Goal: Navigation & Orientation: Find specific page/section

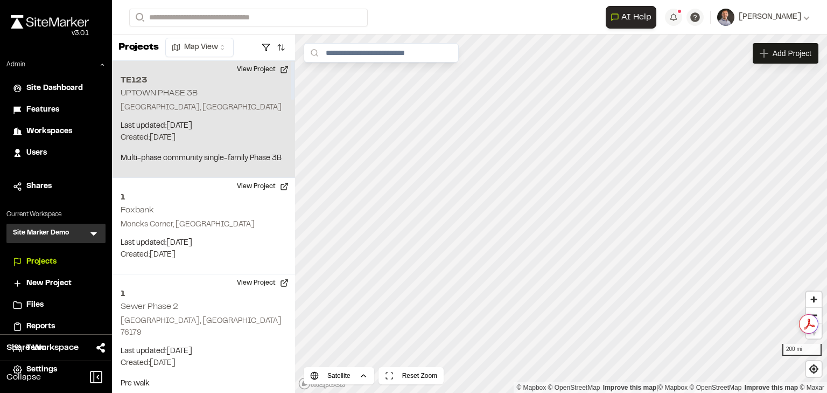
click at [194, 86] on div "TE123 UPTOWN PHASE 3B Summerville, SC Last updated: Aug 25, 2025 Budget: $ Crea…" at bounding box center [203, 119] width 183 height 117
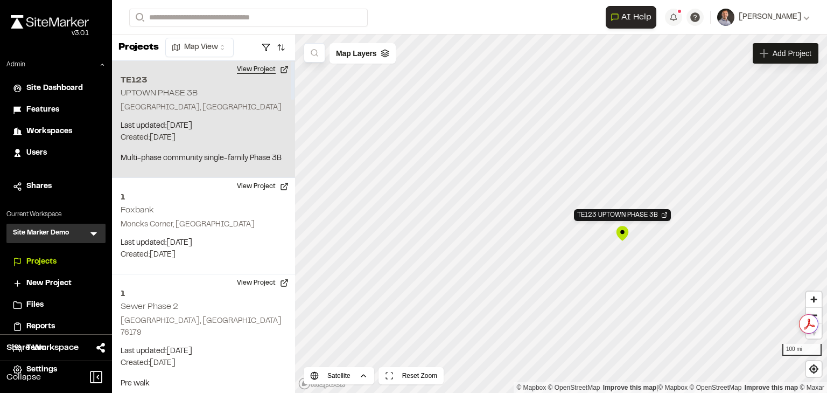
click at [243, 69] on button "View Project" at bounding box center [263, 69] width 65 height 17
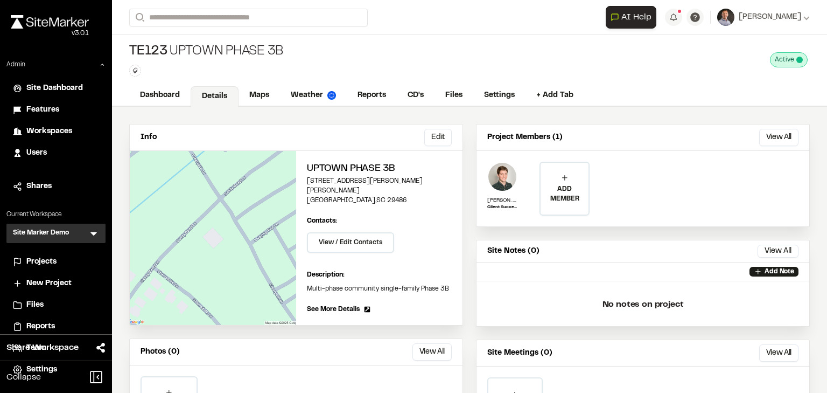
click at [430, 343] on button "View All" at bounding box center [432, 351] width 39 height 17
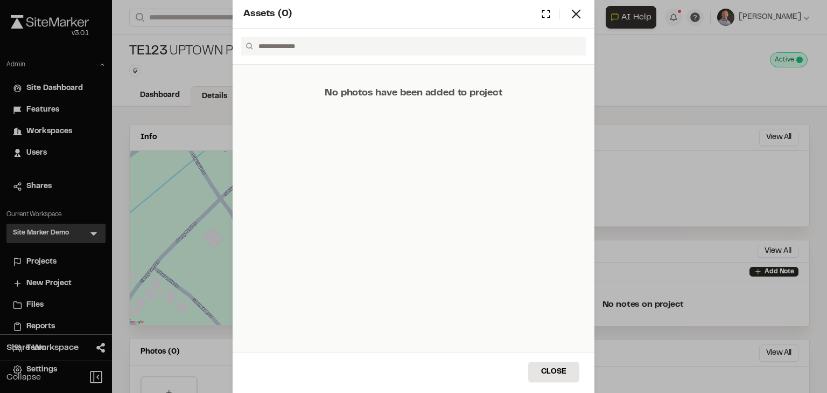
drag, startPoint x: 578, startPoint y: 19, endPoint x: 569, endPoint y: 28, distance: 12.6
click at [578, 19] on icon at bounding box center [576, 13] width 15 height 15
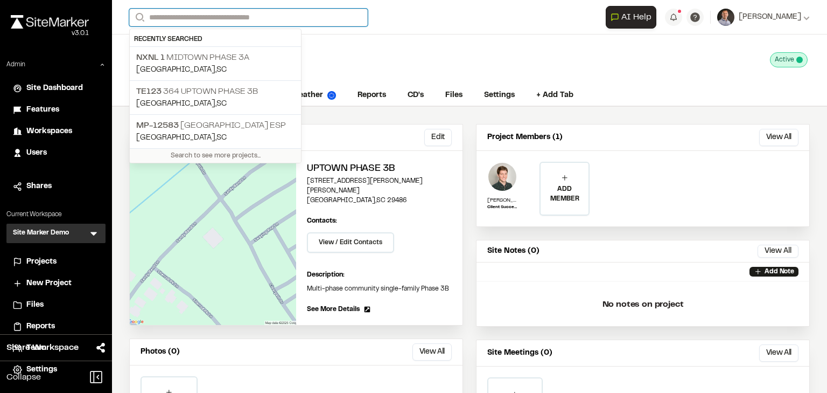
click at [180, 18] on input "Search" at bounding box center [248, 18] width 239 height 18
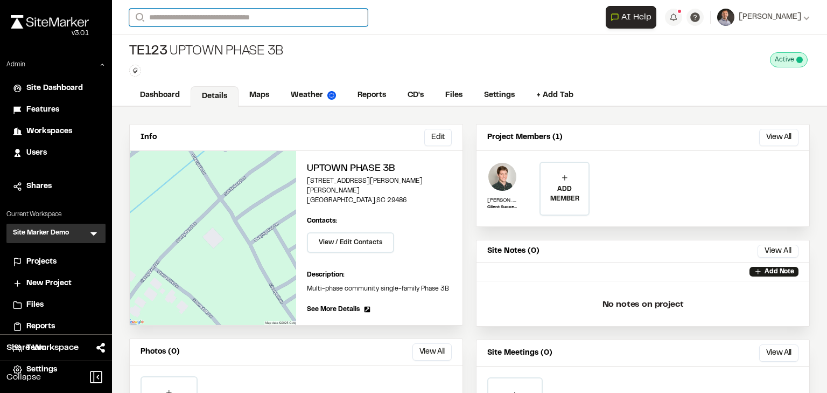
click at [193, 14] on input "Search" at bounding box center [248, 18] width 239 height 18
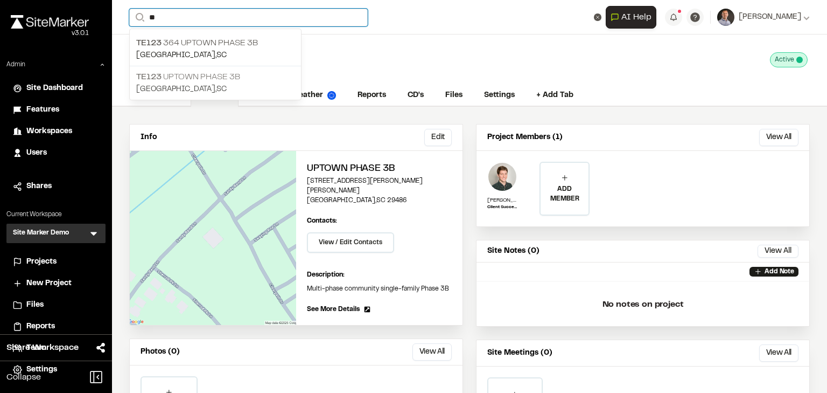
type input "**"
click at [233, 73] on p "TE123 UPTOWN PHASE 3B" at bounding box center [215, 77] width 158 height 13
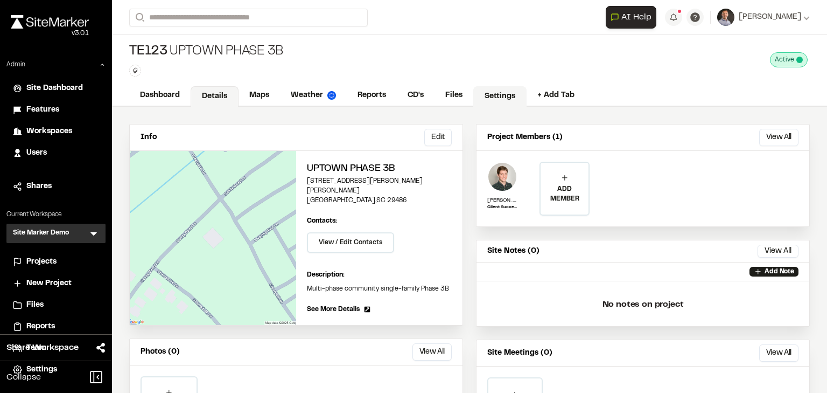
click at [489, 95] on link "Settings" at bounding box center [499, 96] width 53 height 20
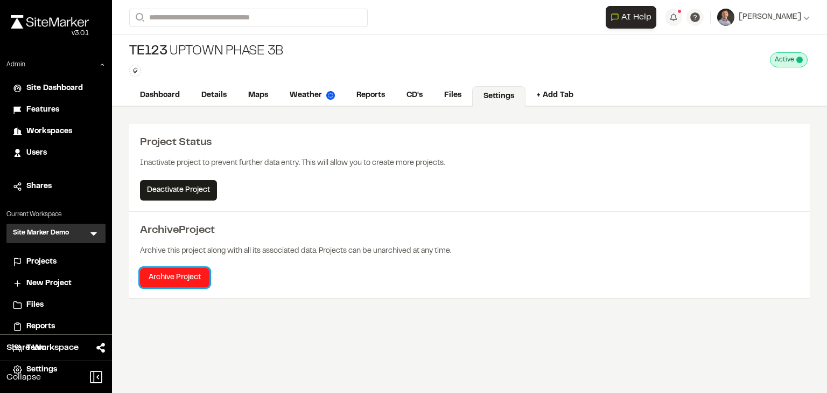
click at [181, 281] on button "Archive Project" at bounding box center [174, 277] width 69 height 19
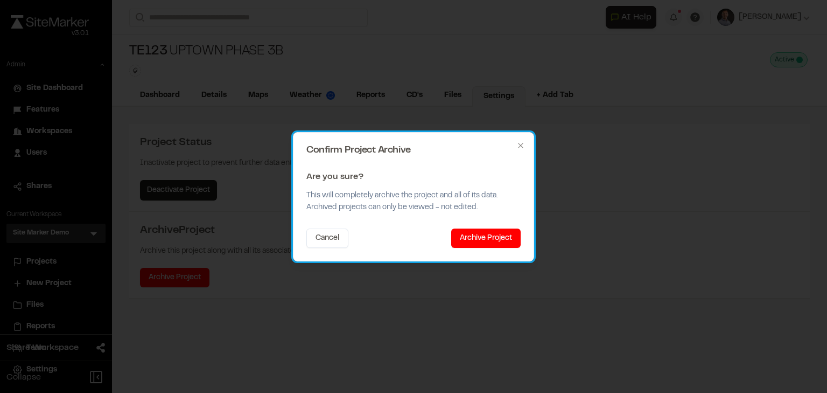
click at [526, 145] on div "Confirm Project Archive Are you sure? This will completely archive the project …" at bounding box center [413, 196] width 241 height 129
click at [513, 145] on h2 "Confirm Project Archive" at bounding box center [413, 150] width 214 height 10
click at [526, 144] on div "Confirm Project Archive Are you sure? This will completely archive the project …" at bounding box center [413, 196] width 241 height 129
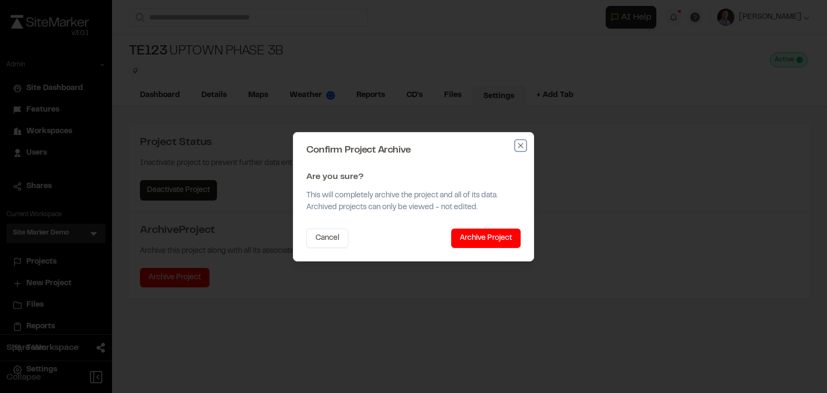
click at [519, 144] on icon "button" at bounding box center [521, 145] width 9 height 9
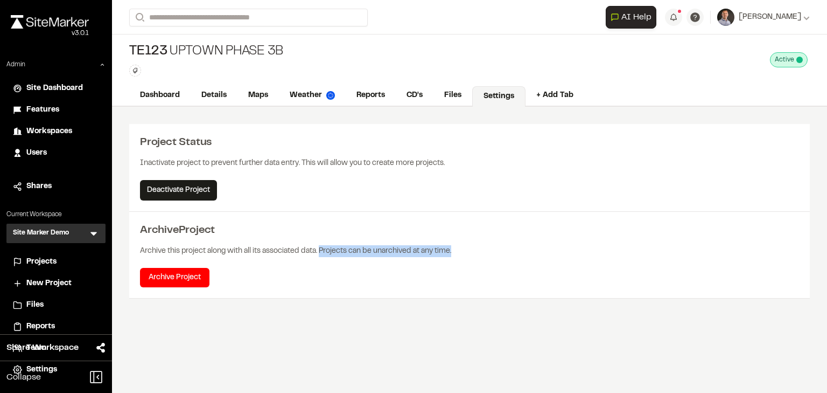
drag, startPoint x: 323, startPoint y: 248, endPoint x: 463, endPoint y: 255, distance: 140.2
click at [463, 255] on div "Archive this project along with all its associated data. Projects can be unarch…" at bounding box center [469, 253] width 659 height 29
click at [415, 247] on div "Archive this project along with all its associated data. Projects can be unarch…" at bounding box center [469, 253] width 659 height 29
click at [313, 240] on div "Archive this project along with all its associated data. Projects can be unarch…" at bounding box center [469, 253] width 659 height 29
drag, startPoint x: 320, startPoint y: 249, endPoint x: 459, endPoint y: 235, distance: 139.7
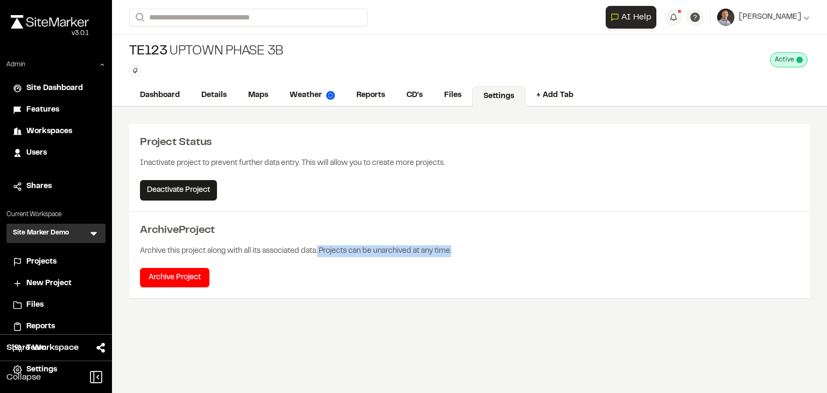
click at [466, 248] on div "Archive this project along with all its associated data. Projects can be unarch…" at bounding box center [469, 253] width 659 height 29
click at [310, 233] on div "Archive Project" at bounding box center [469, 230] width 659 height 16
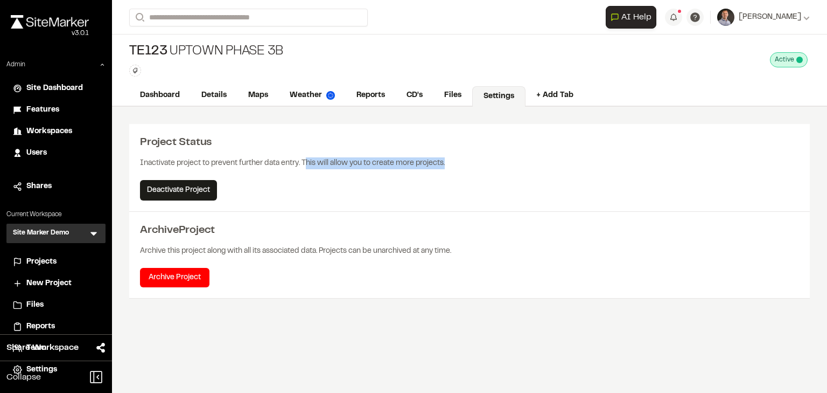
drag, startPoint x: 306, startPoint y: 158, endPoint x: 453, endPoint y: 165, distance: 146.6
click at [453, 165] on div "Inactivate project to prevent further data entry. This will allow you to create…" at bounding box center [469, 165] width 659 height 29
click at [248, 159] on div "Inactivate project to prevent further data entry. This will allow you to create…" at bounding box center [469, 165] width 659 height 29
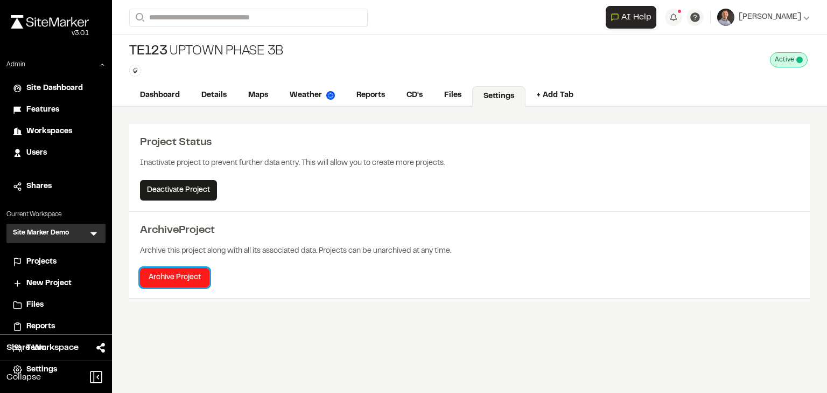
click at [196, 273] on button "Archive Project" at bounding box center [174, 277] width 69 height 19
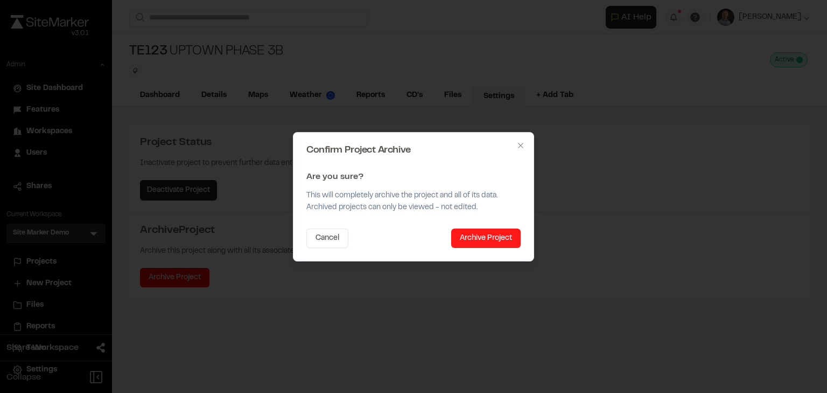
click at [476, 237] on button "Archive Project" at bounding box center [485, 237] width 69 height 19
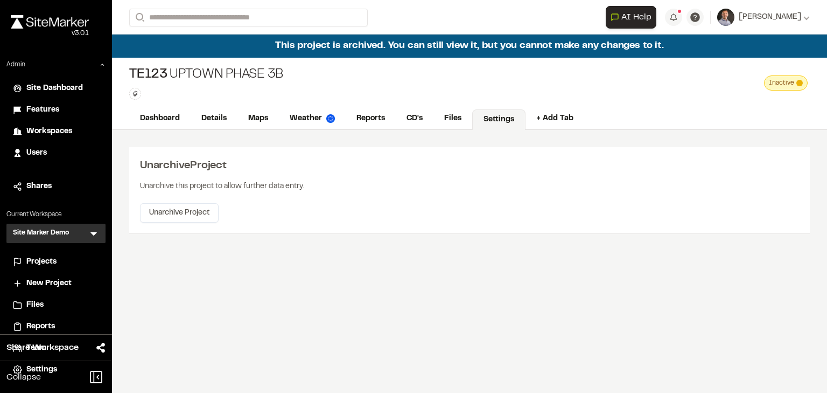
click at [53, 260] on span "Projects" at bounding box center [41, 262] width 30 height 12
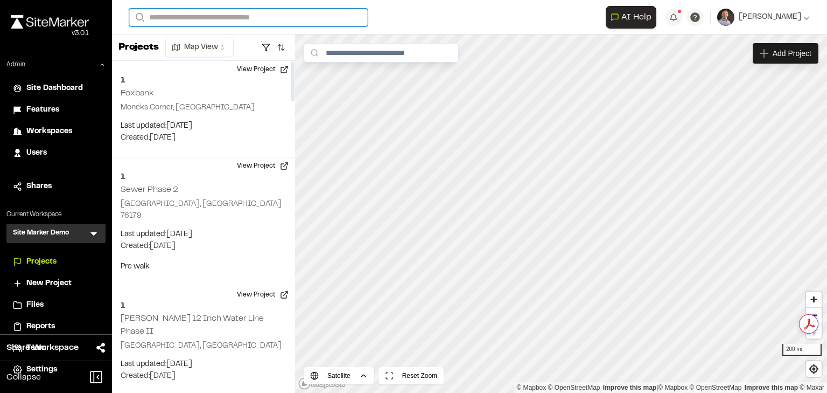
click at [201, 17] on input "Search" at bounding box center [248, 18] width 239 height 18
click at [221, 120] on p "TE123 364 Uptown Phase 3B" at bounding box center [215, 125] width 158 height 13
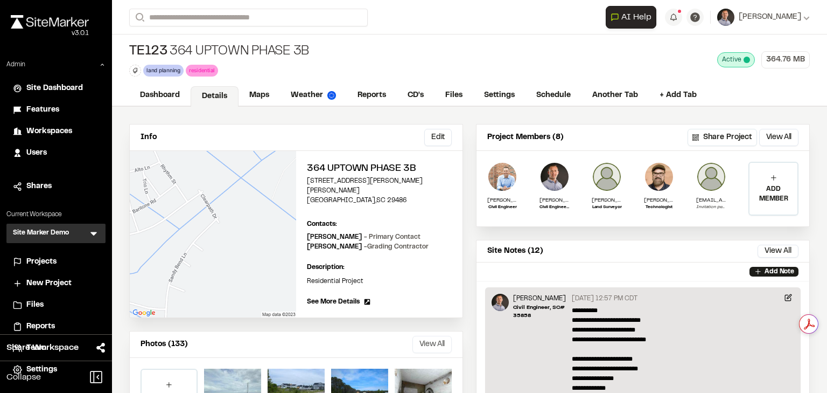
click at [431, 336] on button "View All" at bounding box center [432, 344] width 39 height 17
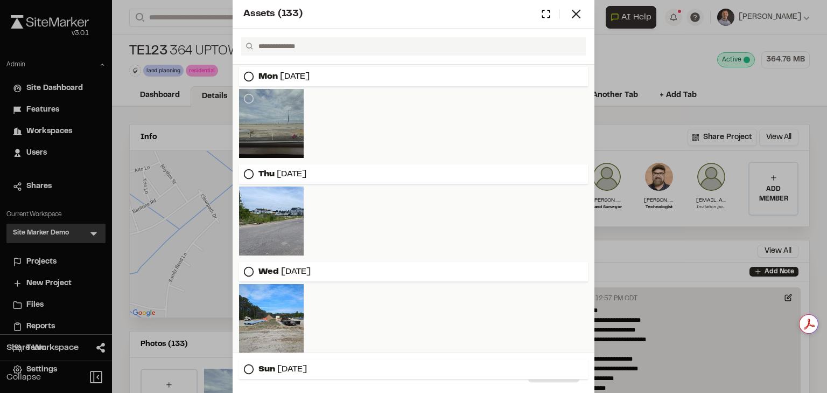
click at [267, 127] on div at bounding box center [271, 123] width 65 height 69
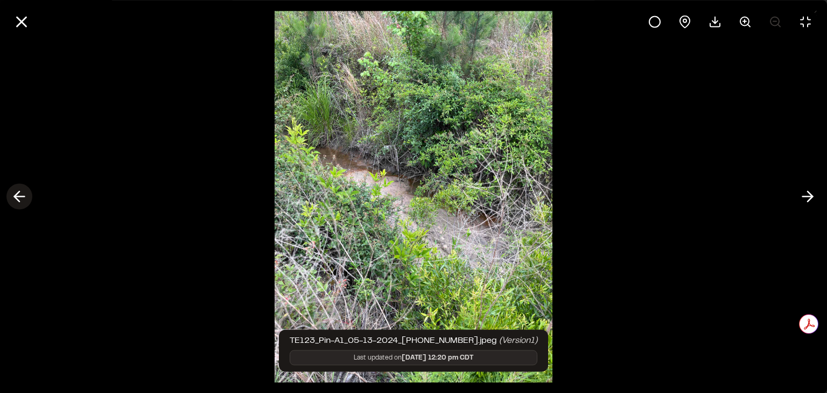
drag, startPoint x: 339, startPoint y: 208, endPoint x: 20, endPoint y: 197, distance: 318.5
click at [19, 198] on icon at bounding box center [19, 196] width 17 height 18
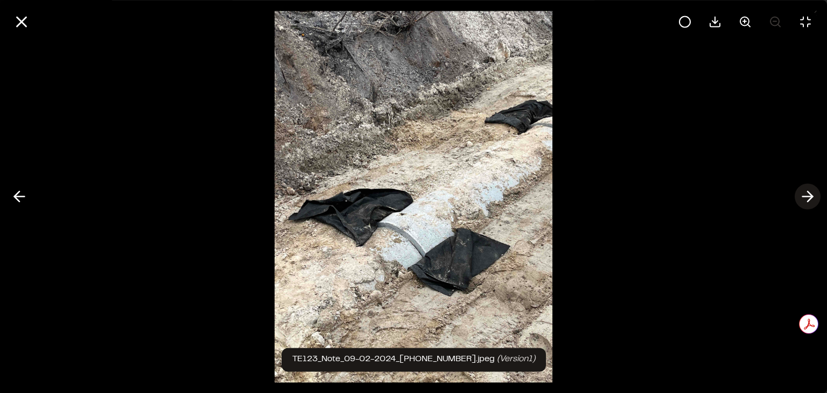
click at [807, 200] on icon at bounding box center [807, 196] width 17 height 18
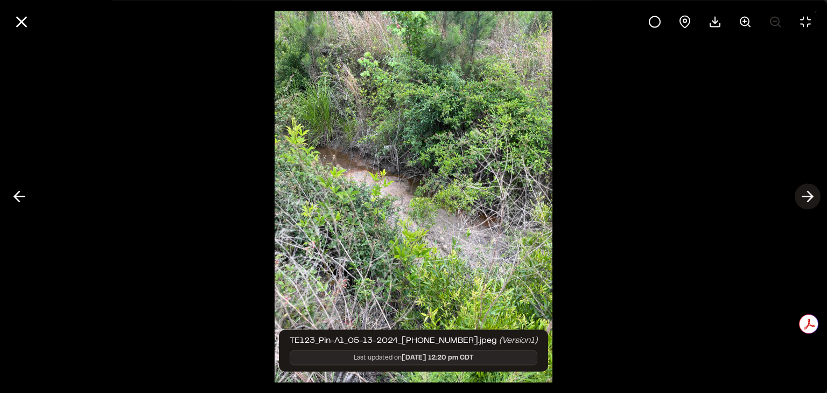
click at [807, 200] on icon at bounding box center [807, 196] width 17 height 18
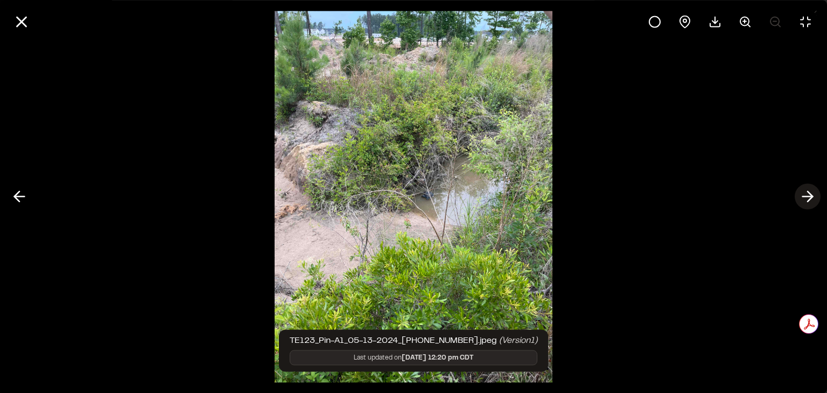
click at [808, 200] on polyline at bounding box center [810, 196] width 5 height 10
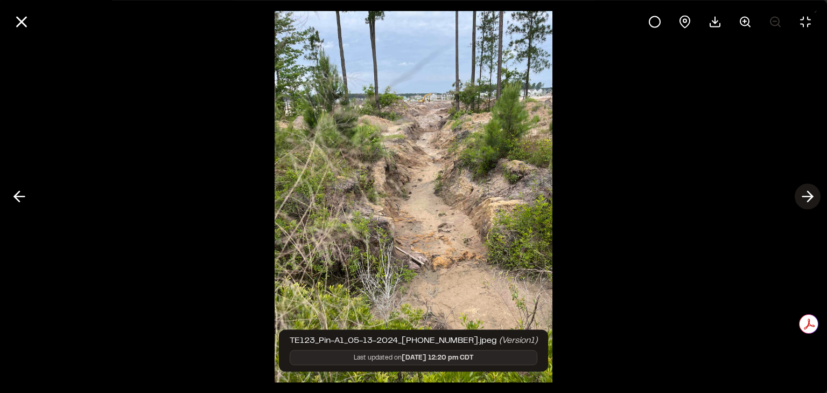
click at [801, 201] on icon at bounding box center [807, 196] width 17 height 18
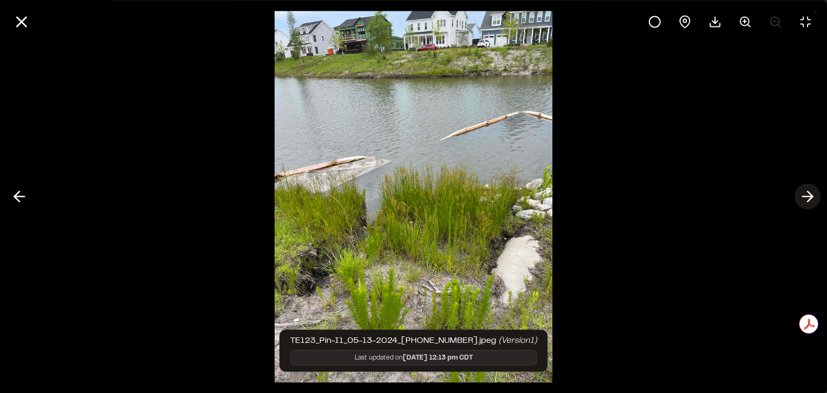
click at [799, 203] on icon at bounding box center [807, 196] width 17 height 18
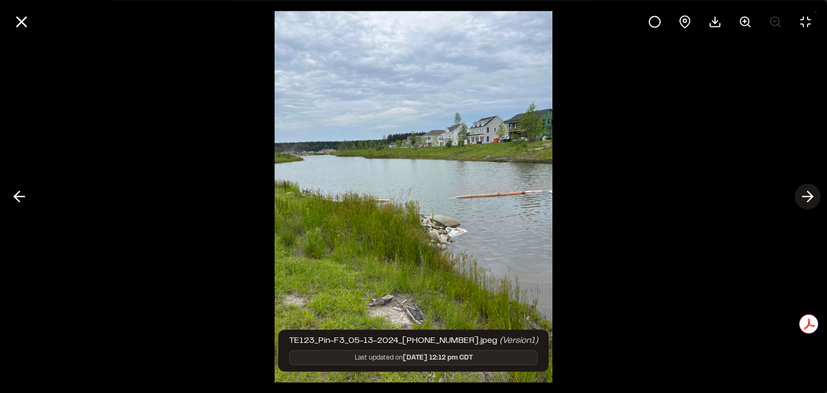
click at [799, 203] on icon at bounding box center [807, 196] width 17 height 18
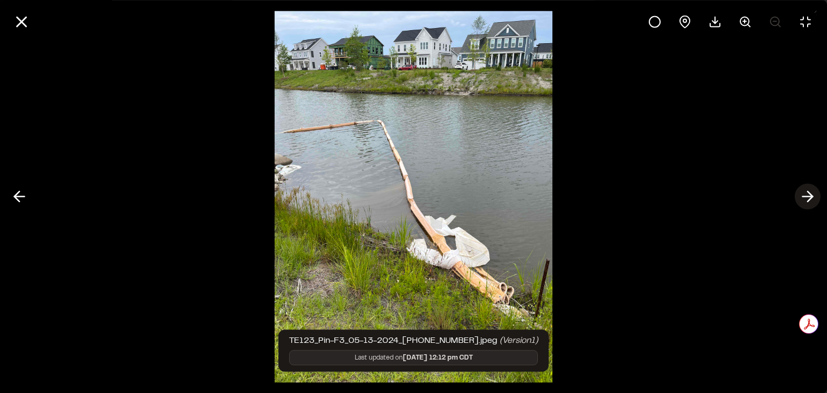
click at [799, 203] on icon at bounding box center [807, 196] width 17 height 18
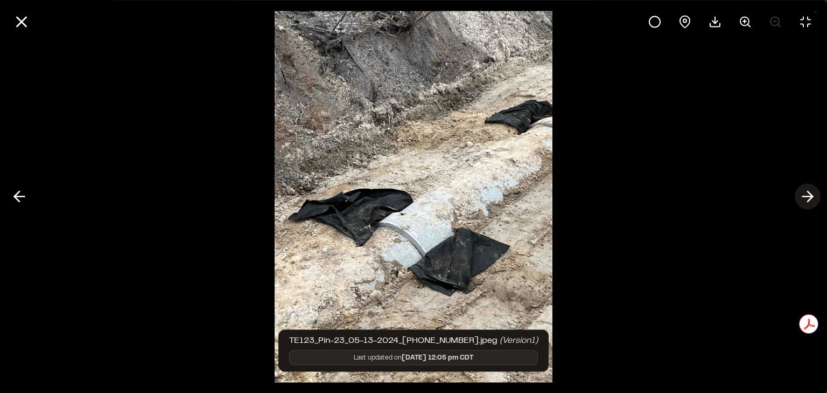
click at [800, 198] on icon at bounding box center [807, 196] width 17 height 18
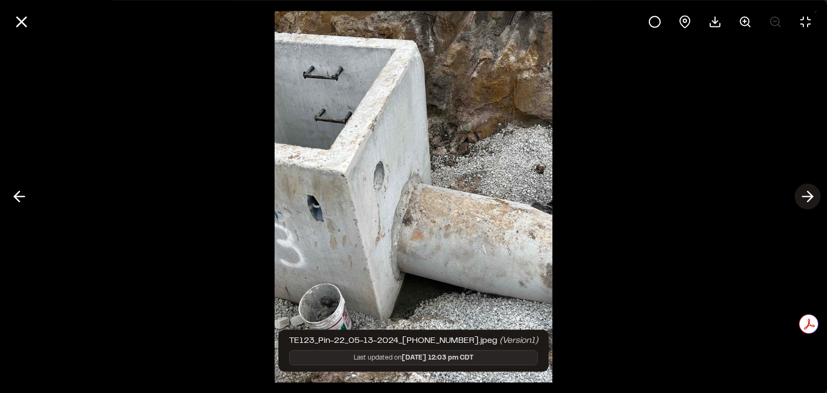
click at [800, 198] on icon at bounding box center [807, 196] width 17 height 18
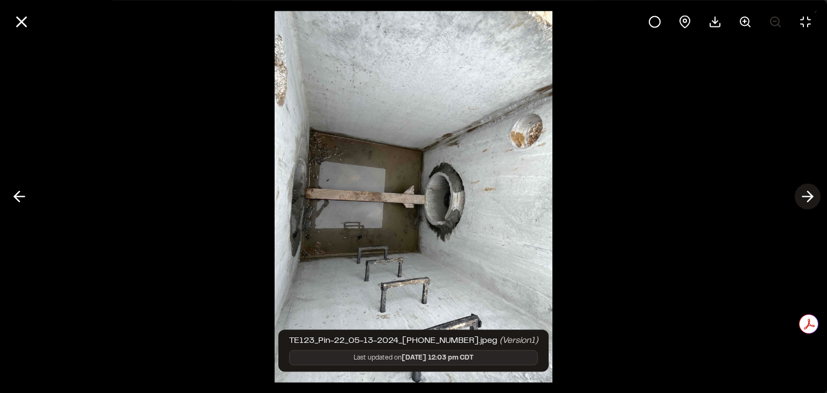
click at [800, 198] on icon at bounding box center [807, 196] width 17 height 18
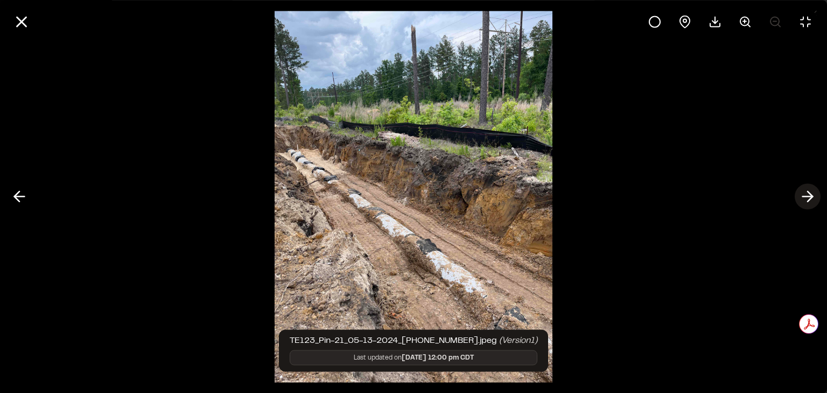
click at [799, 199] on button at bounding box center [808, 197] width 26 height 26
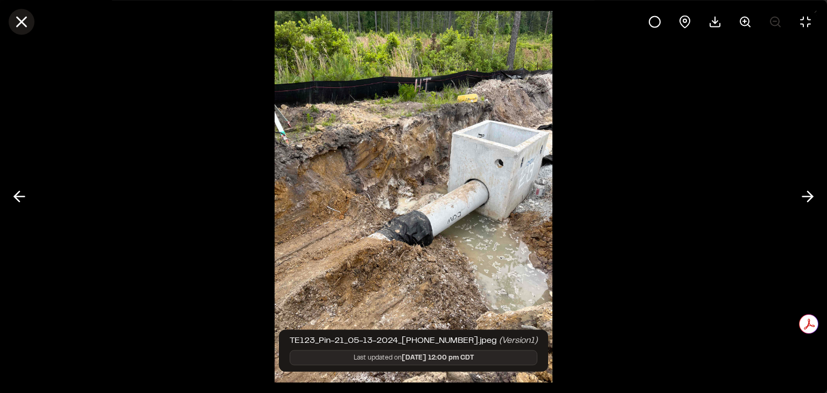
click at [17, 24] on icon at bounding box center [21, 21] width 18 height 18
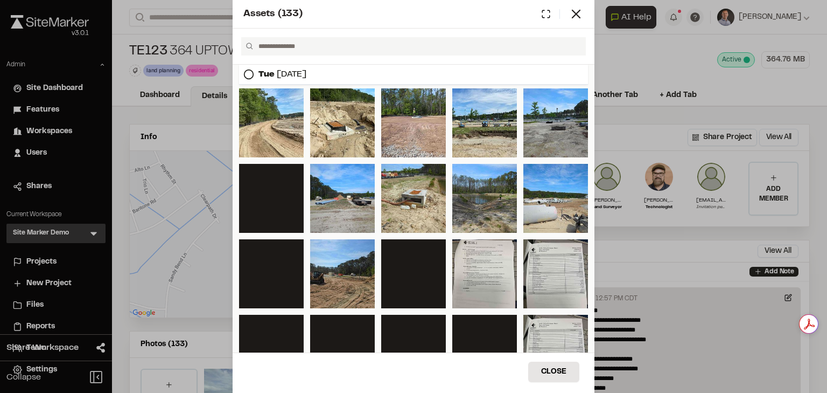
scroll to position [1968, 0]
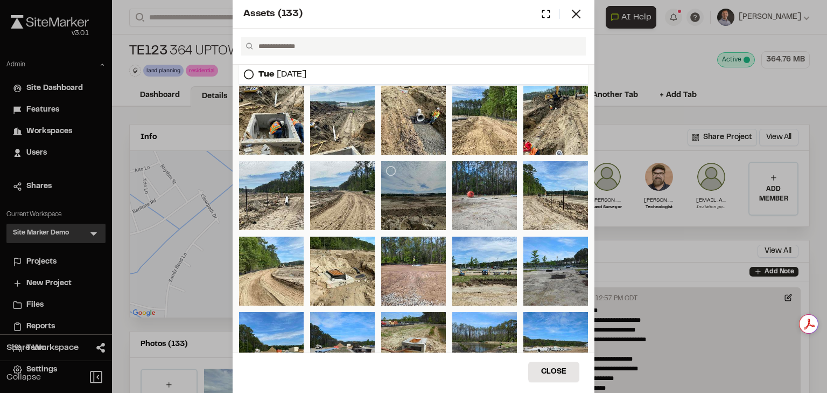
click at [405, 186] on div at bounding box center [413, 195] width 65 height 69
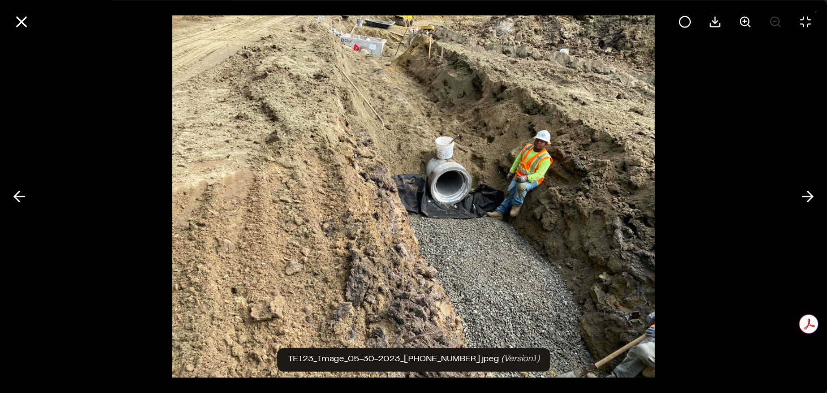
click at [14, 20] on icon at bounding box center [21, 21] width 18 height 18
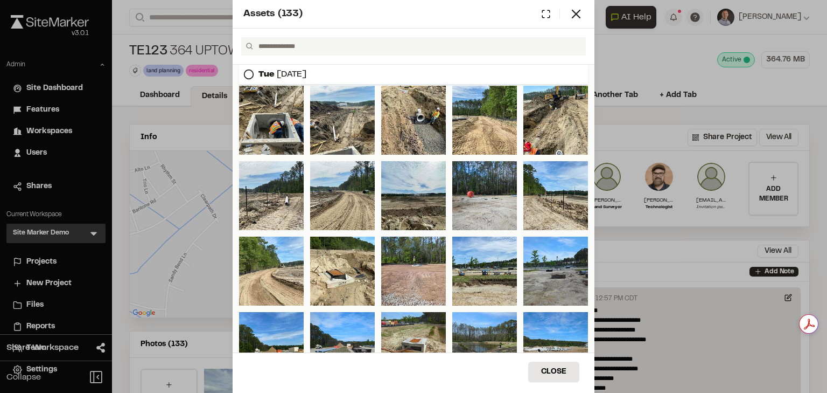
click at [86, 235] on div "Assets ( 133 ) Mon Aug 18, 2025 Thu Jul 31, 2025 Wed Jul 23, 2025 Sun Sep 01, 2…" at bounding box center [413, 196] width 827 height 393
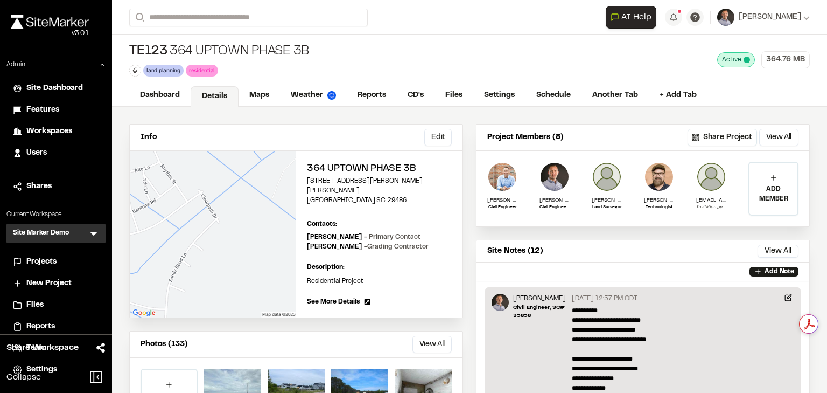
click at [94, 232] on icon at bounding box center [93, 234] width 6 height 4
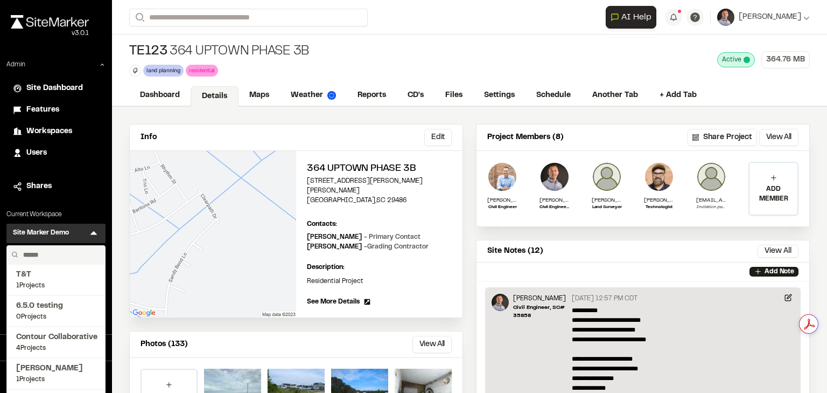
click at [60, 253] on input "text" at bounding box center [60, 255] width 82 height 18
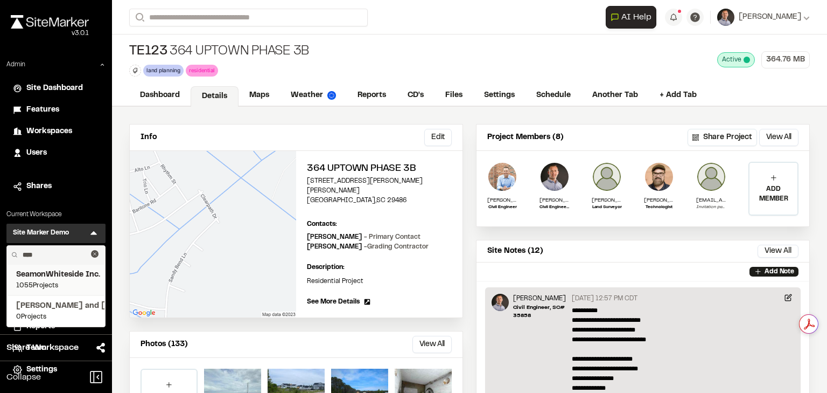
type input "****"
click at [71, 278] on span "SeamonWhiteside Inc." at bounding box center [56, 275] width 80 height 12
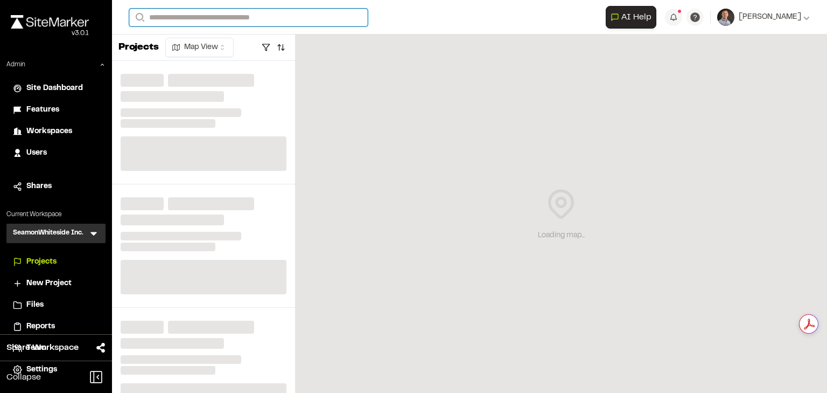
click at [230, 15] on input "Search" at bounding box center [248, 18] width 239 height 18
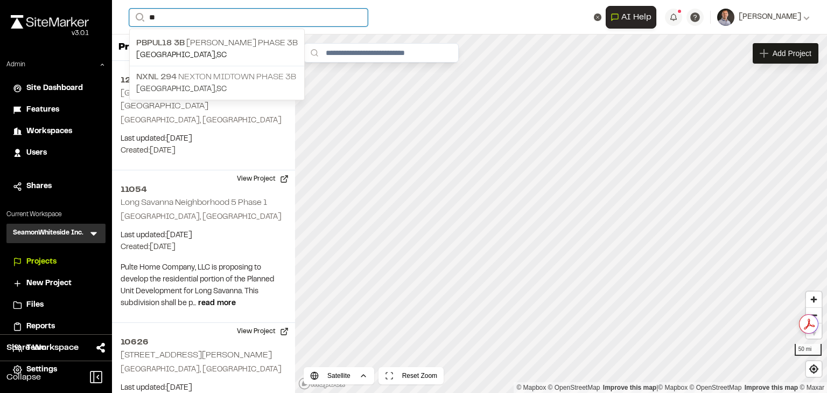
type input "**"
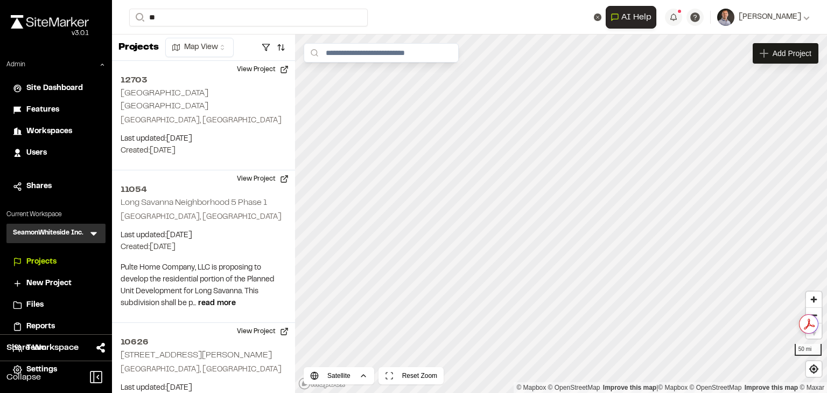
click at [233, 73] on p "NXNL 294 Nexton Midtown Phase 3B" at bounding box center [217, 77] width 162 height 13
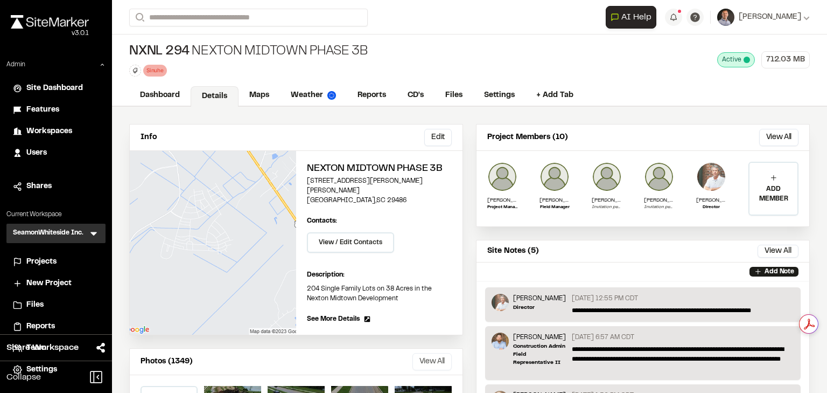
click at [434, 353] on button "View All" at bounding box center [432, 361] width 39 height 17
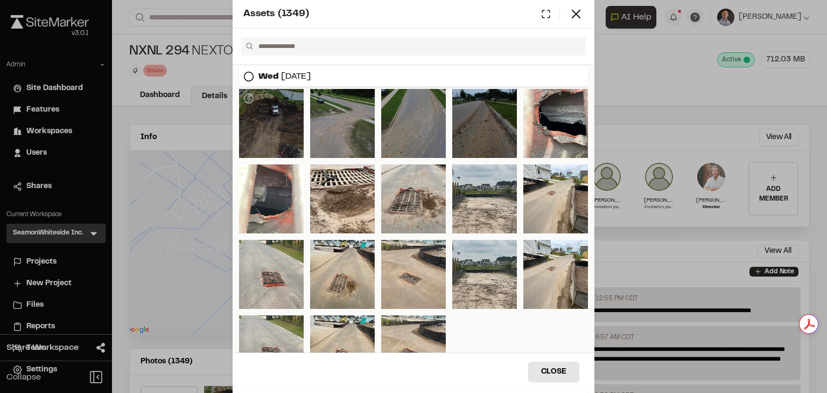
click at [287, 125] on div at bounding box center [271, 123] width 65 height 69
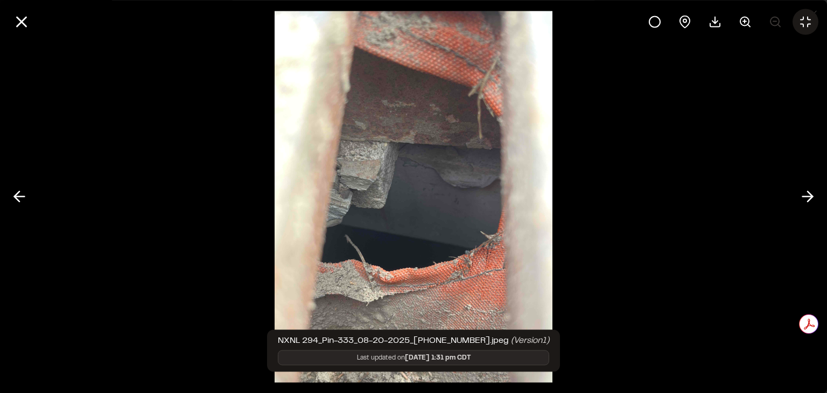
click at [805, 23] on icon at bounding box center [805, 21] width 13 height 13
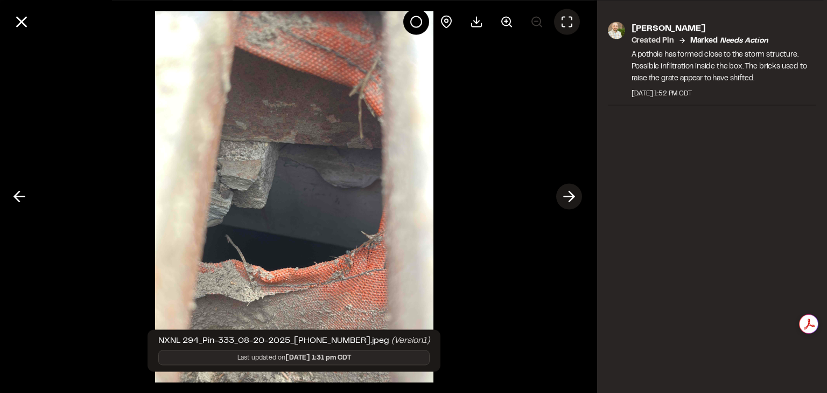
click at [573, 197] on polyline at bounding box center [571, 196] width 5 height 10
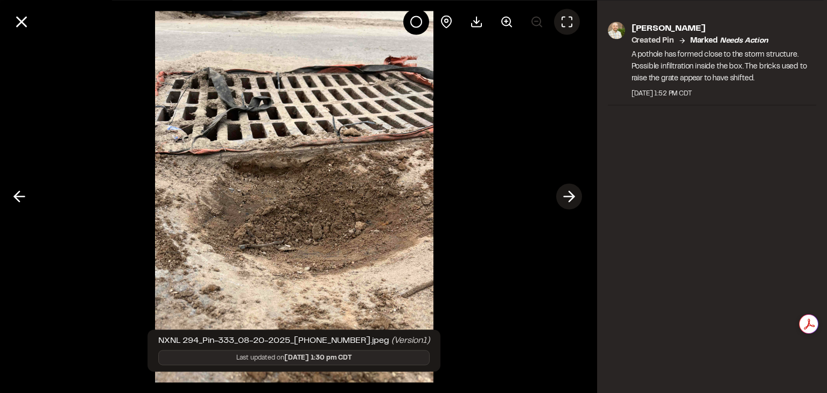
click at [575, 195] on icon at bounding box center [569, 196] width 17 height 18
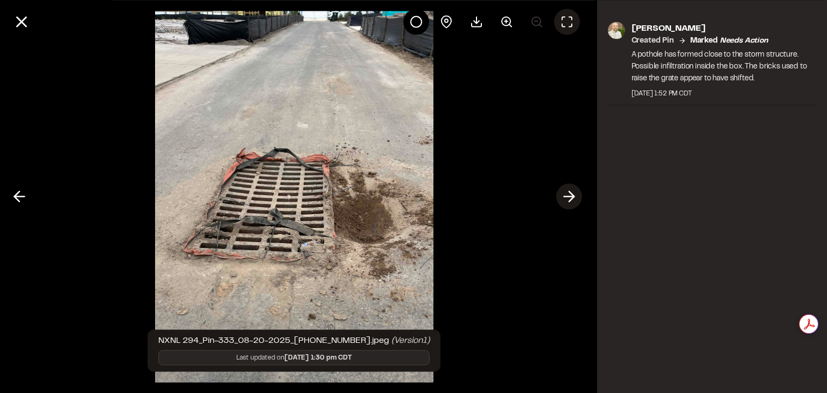
click at [574, 194] on icon at bounding box center [569, 196] width 17 height 18
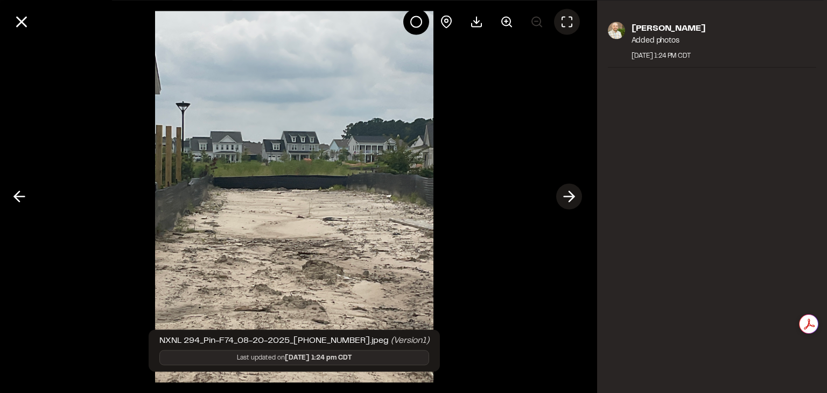
click at [567, 197] on line at bounding box center [569, 197] width 10 height 0
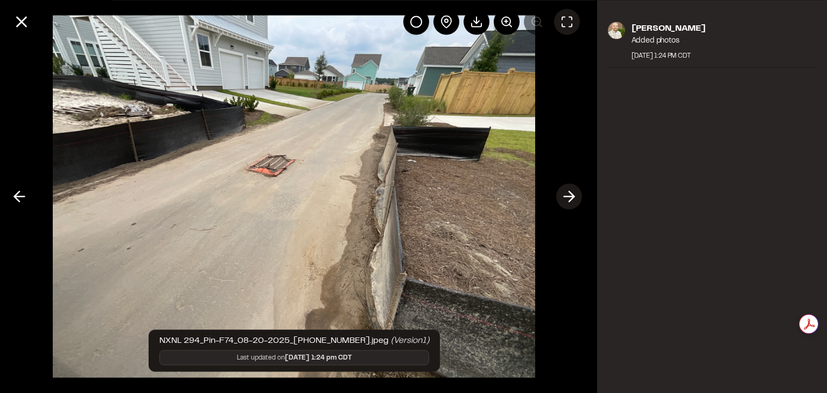
click at [567, 197] on line at bounding box center [569, 197] width 10 height 0
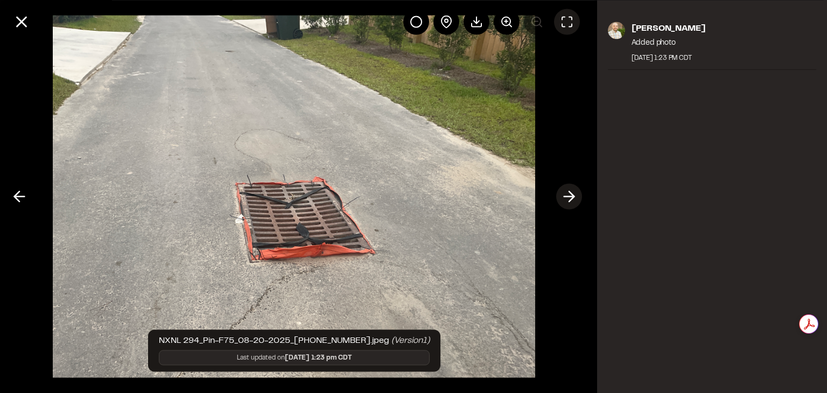
click at [567, 197] on line at bounding box center [569, 197] width 10 height 0
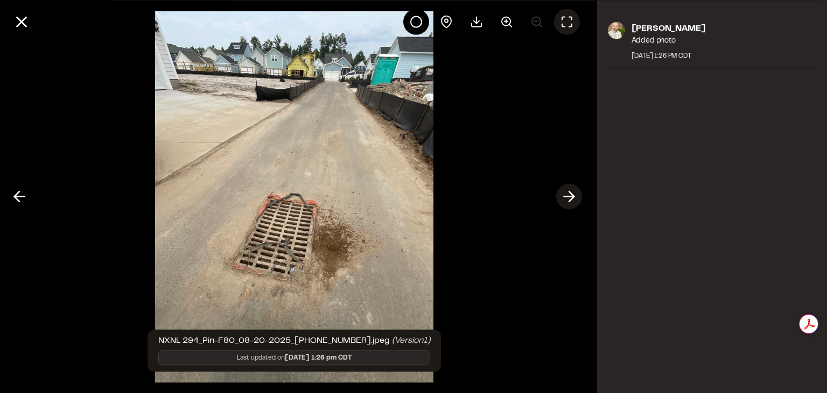
click at [567, 197] on line at bounding box center [569, 197] width 10 height 0
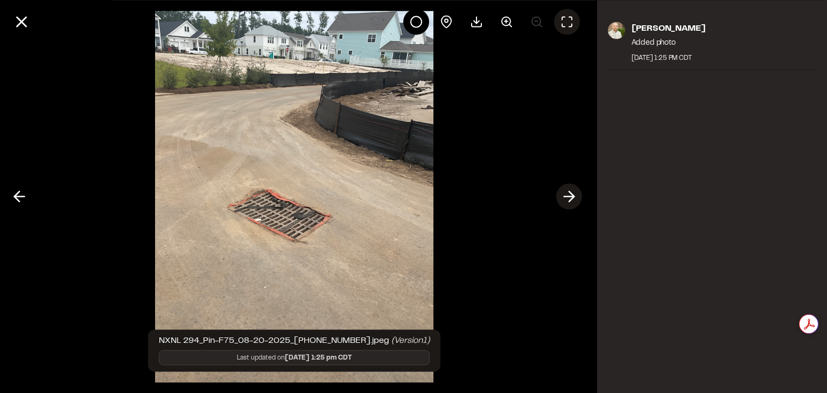
click at [566, 194] on icon at bounding box center [569, 196] width 17 height 18
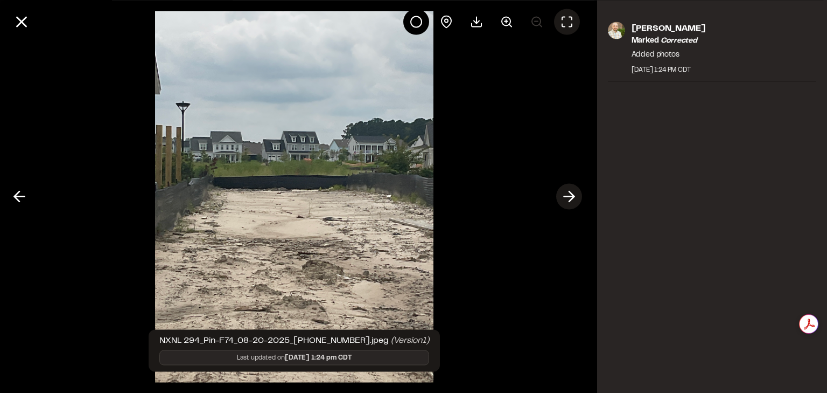
click at [566, 193] on icon at bounding box center [569, 196] width 17 height 18
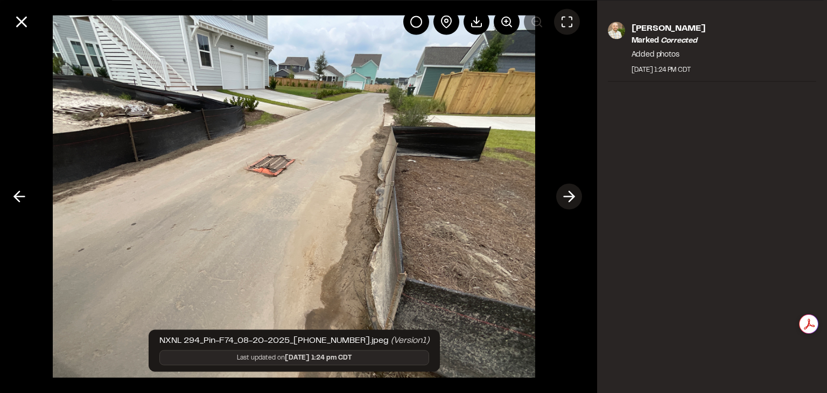
click at [566, 193] on icon at bounding box center [569, 196] width 17 height 18
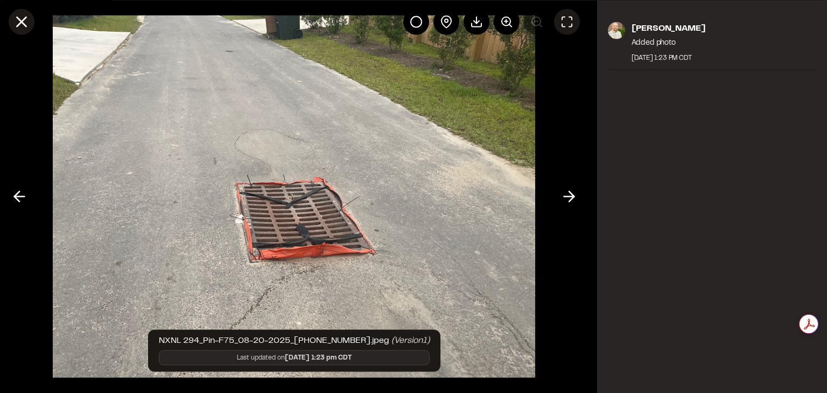
click at [19, 19] on icon at bounding box center [21, 21] width 18 height 18
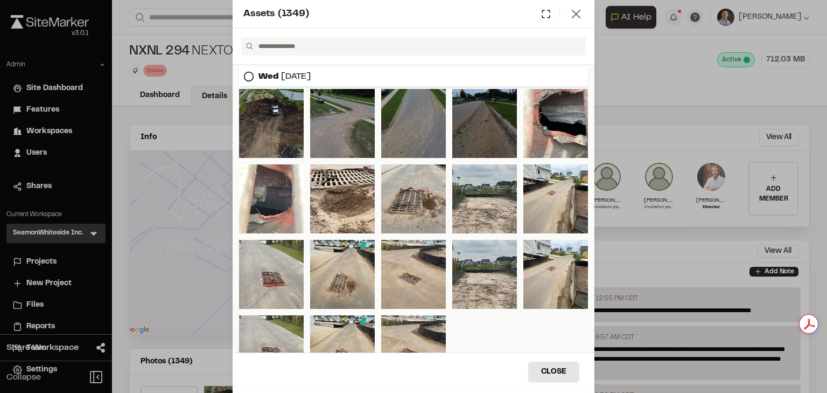
click at [573, 17] on line at bounding box center [577, 14] width 8 height 8
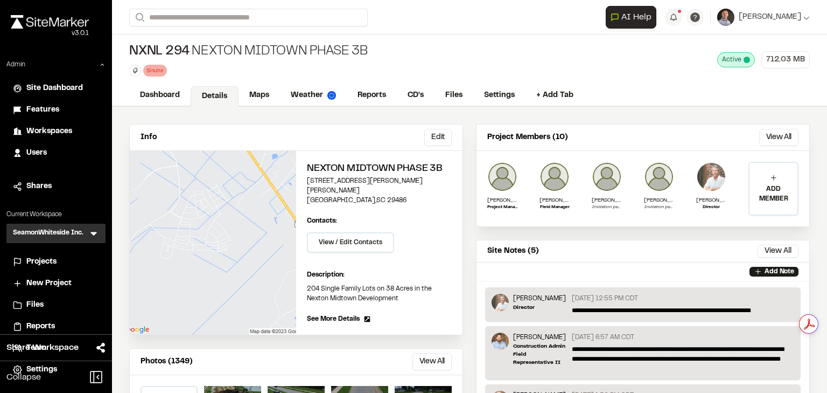
click at [92, 236] on icon at bounding box center [93, 233] width 11 height 11
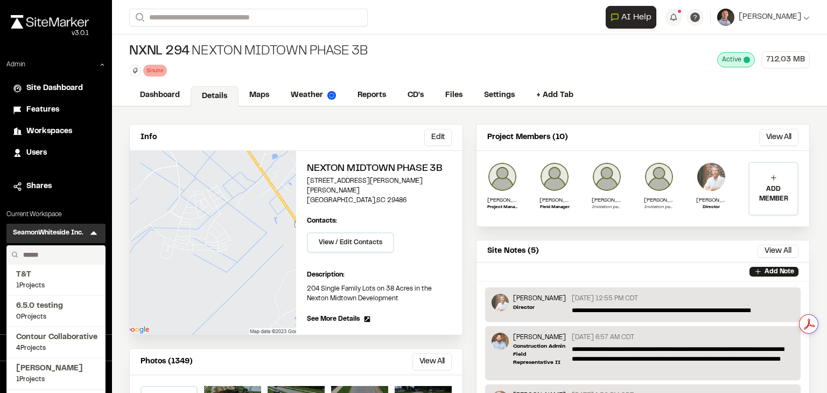
click at [58, 248] on input "text" at bounding box center [60, 255] width 82 height 18
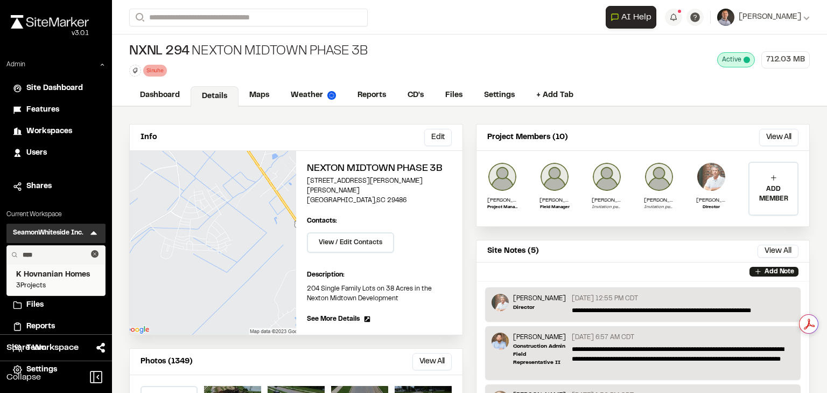
type input "****"
click at [63, 280] on span "K Hovnanian Homes" at bounding box center [56, 275] width 80 height 12
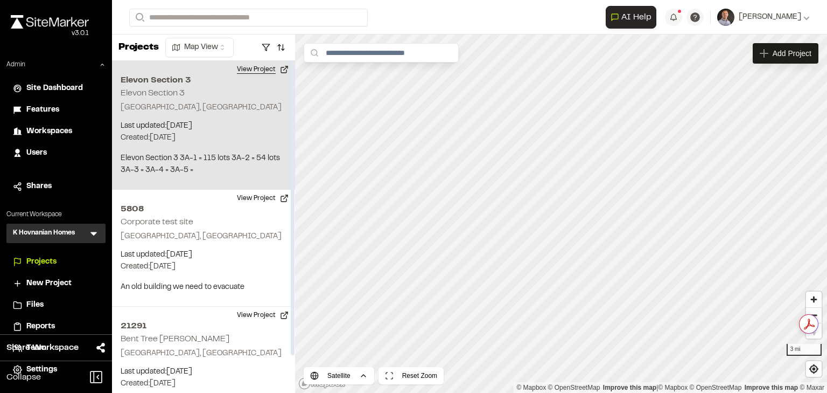
click at [254, 69] on button "View Project" at bounding box center [263, 69] width 65 height 17
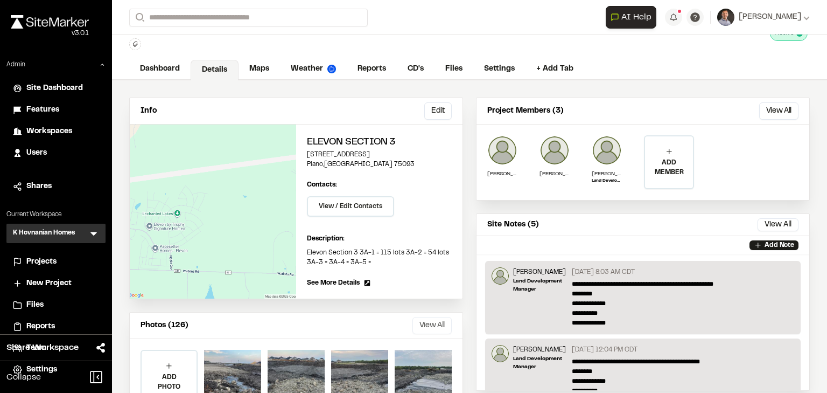
scroll to position [86, 0]
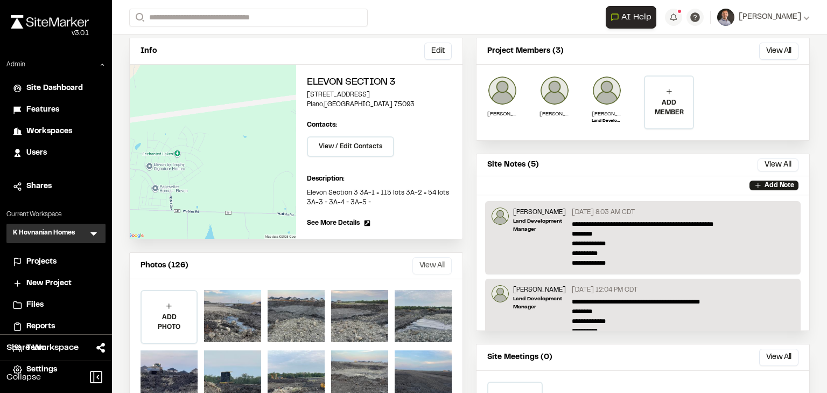
click at [424, 267] on button "View All" at bounding box center [432, 265] width 39 height 17
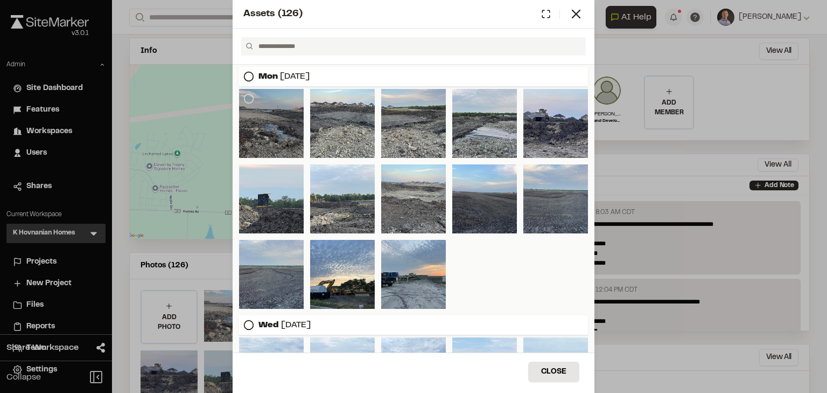
click at [267, 136] on div at bounding box center [271, 123] width 65 height 69
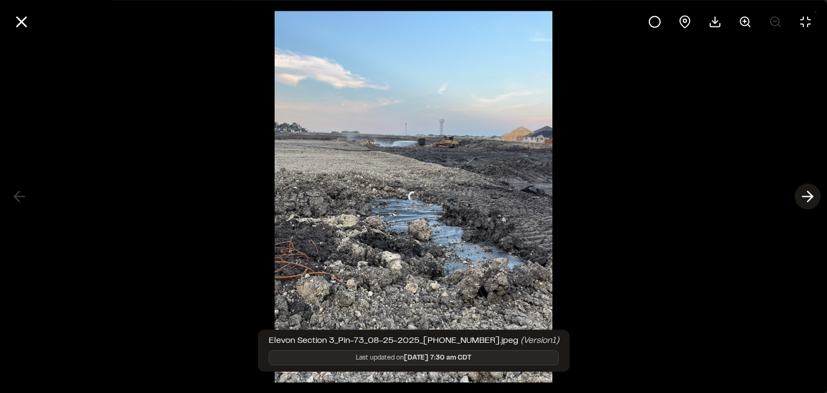
click at [803, 199] on icon at bounding box center [807, 196] width 17 height 18
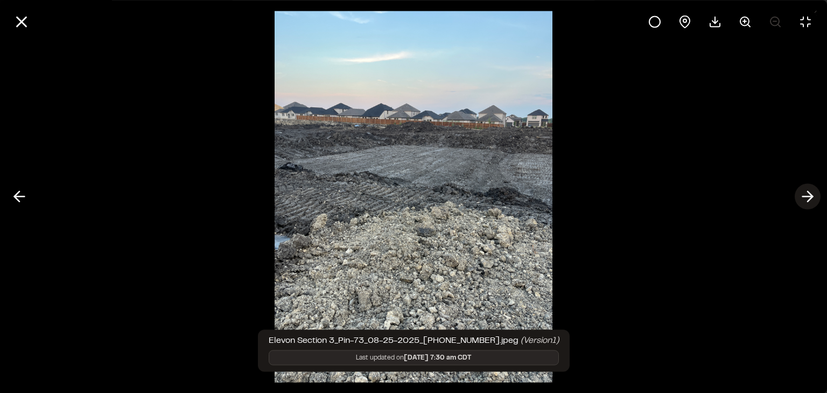
click at [807, 198] on icon at bounding box center [807, 196] width 17 height 18
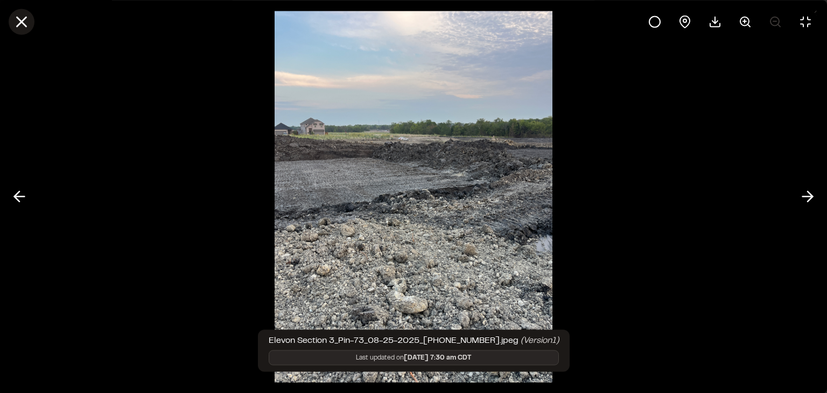
click at [21, 22] on line at bounding box center [21, 21] width 9 height 9
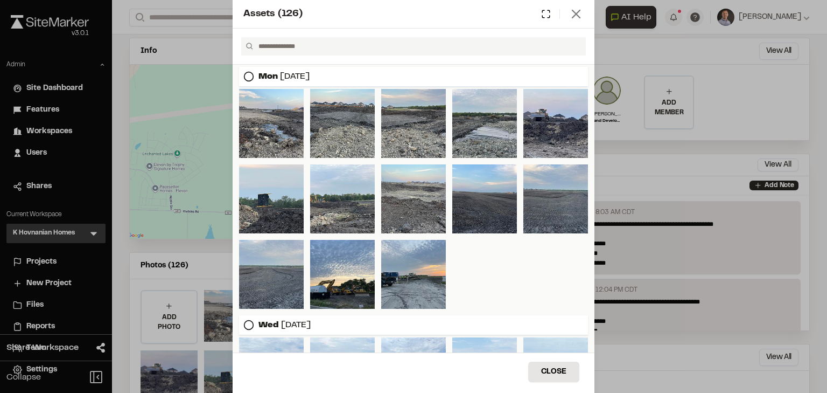
click at [578, 18] on icon at bounding box center [576, 13] width 15 height 15
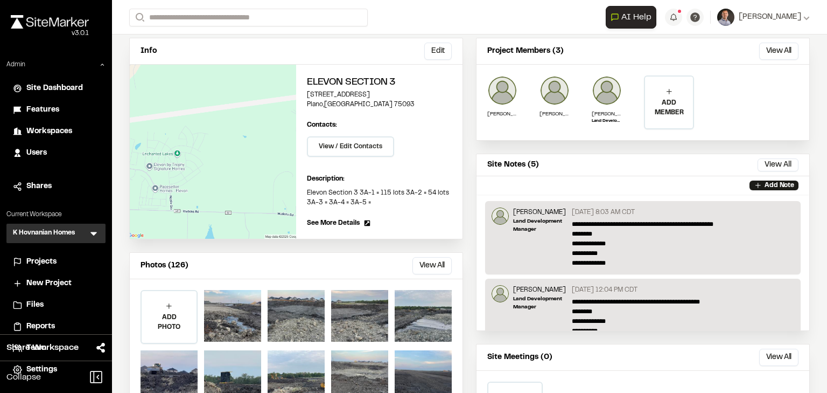
click at [94, 230] on icon at bounding box center [93, 233] width 11 height 11
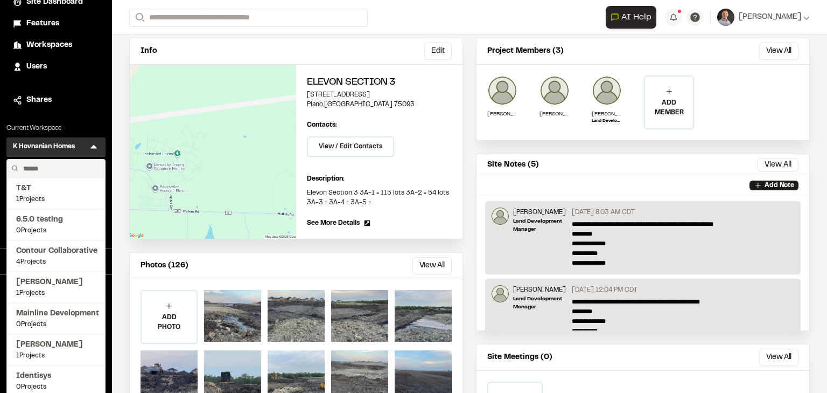
click at [66, 168] on input "text" at bounding box center [60, 168] width 82 height 18
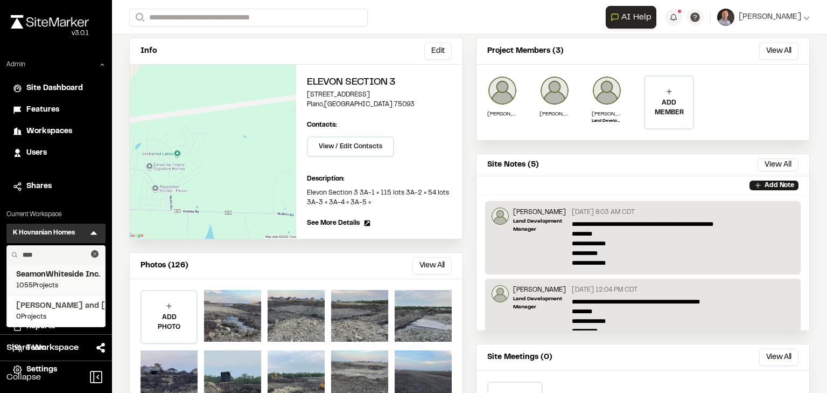
type input "****"
click at [50, 276] on span "SeamonWhiteside Inc." at bounding box center [56, 275] width 80 height 12
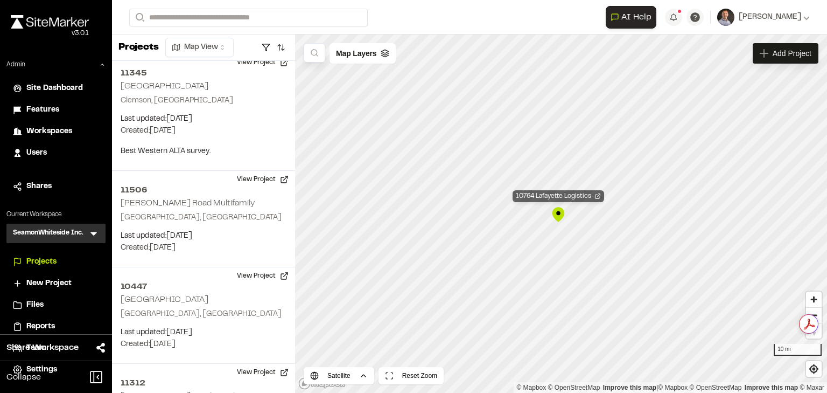
scroll to position [43879, 0]
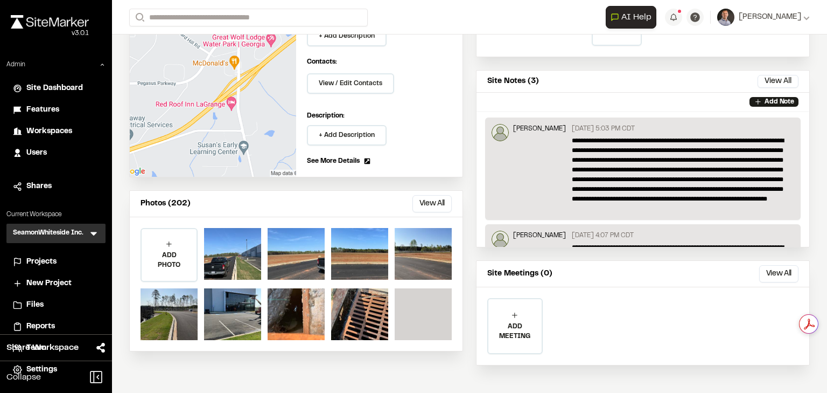
scroll to position [170, 0]
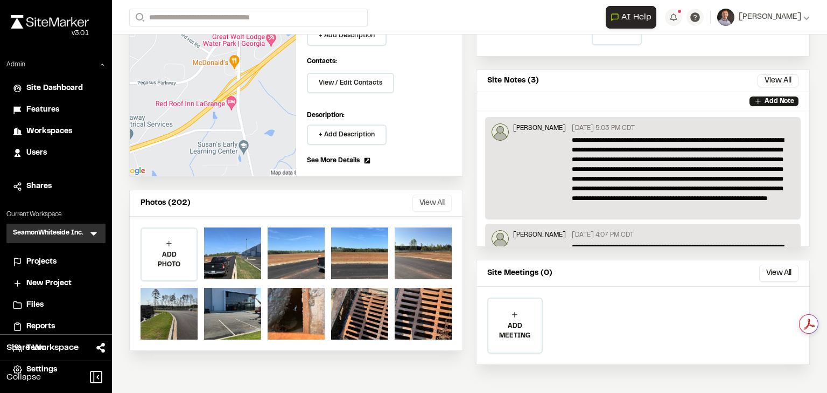
click at [440, 200] on button "View All" at bounding box center [432, 202] width 39 height 17
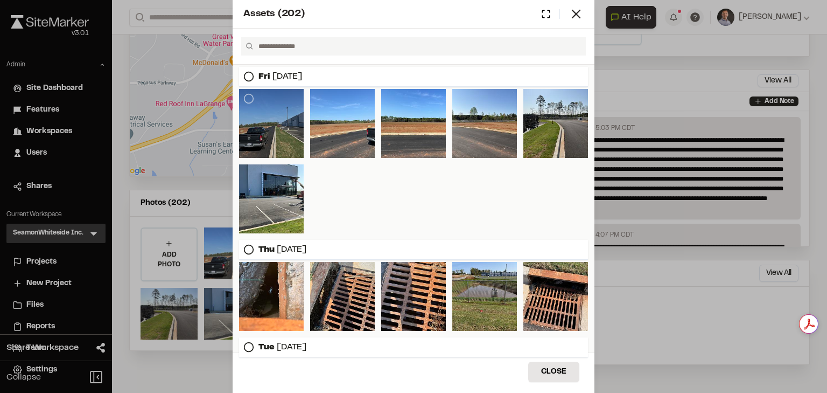
click at [274, 122] on div at bounding box center [271, 123] width 65 height 69
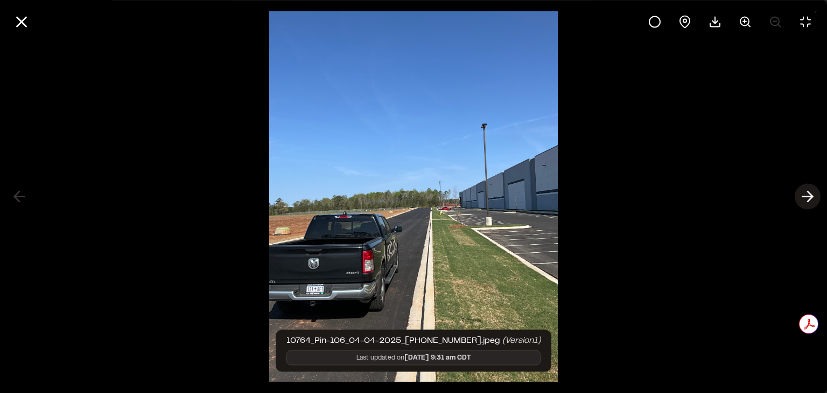
click at [795, 192] on button at bounding box center [808, 197] width 26 height 26
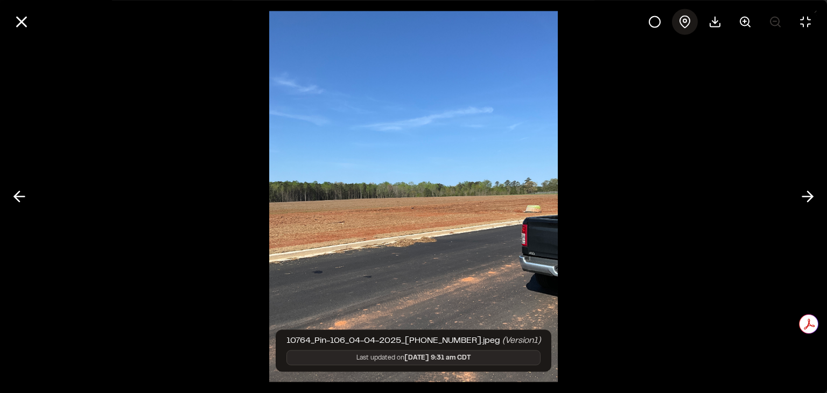
click at [685, 17] on icon at bounding box center [685, 21] width 13 height 13
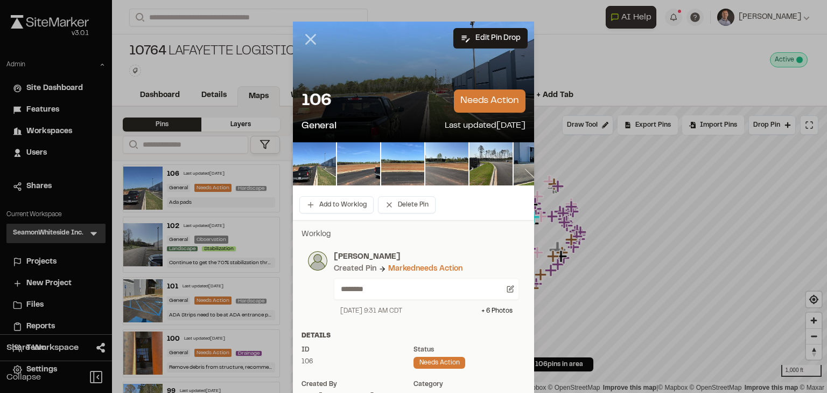
click at [303, 41] on icon at bounding box center [311, 39] width 18 height 18
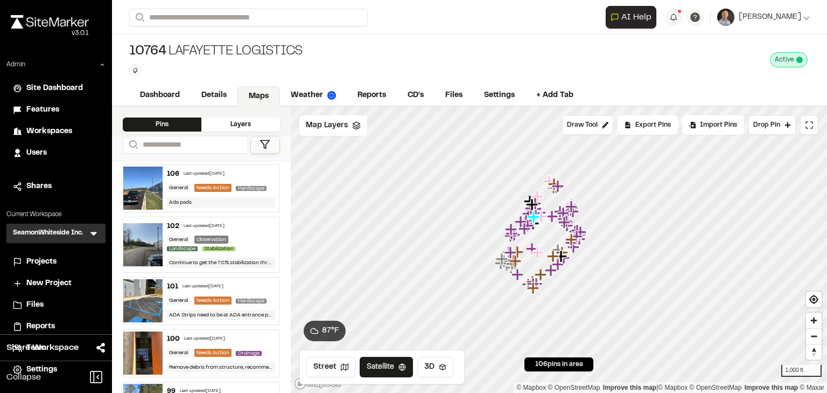
click at [93, 231] on icon at bounding box center [93, 233] width 11 height 11
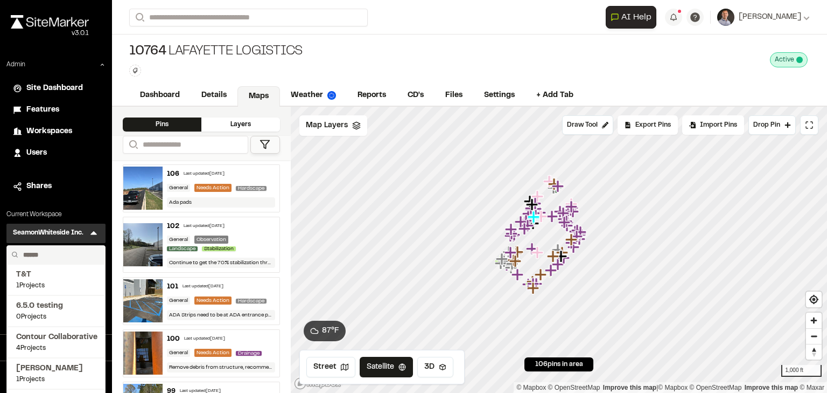
click at [59, 250] on input "text" at bounding box center [60, 255] width 82 height 18
type input "***"
click at [43, 278] on span "Site Marker Demo" at bounding box center [56, 275] width 80 height 12
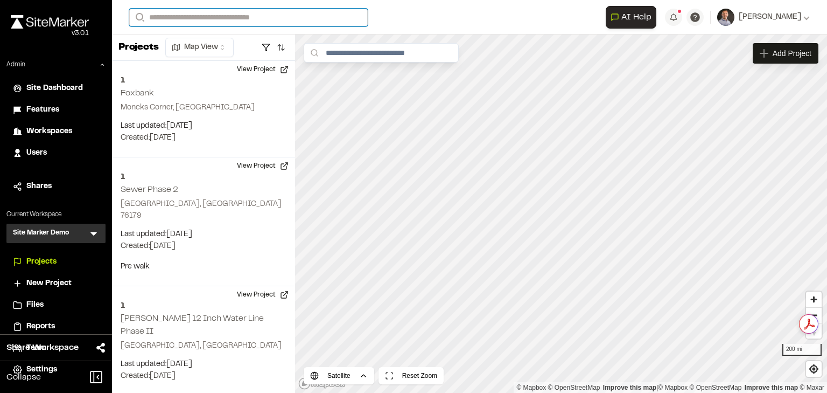
click at [213, 19] on input "Search" at bounding box center [248, 18] width 239 height 18
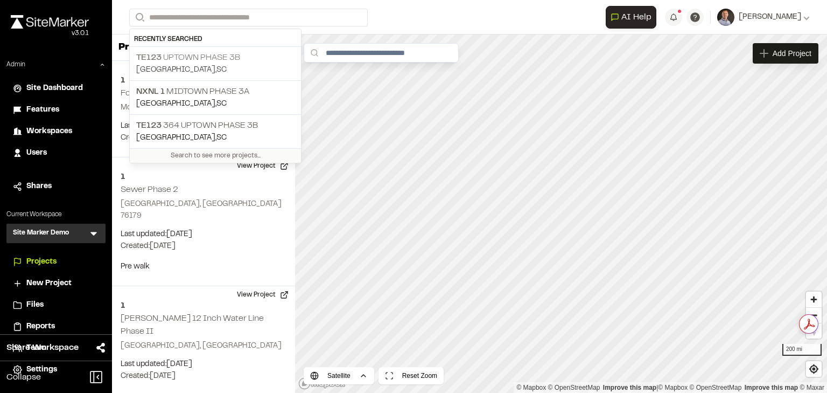
click at [227, 53] on p "TE123 UPTOWN PHASE 3B" at bounding box center [215, 57] width 158 height 13
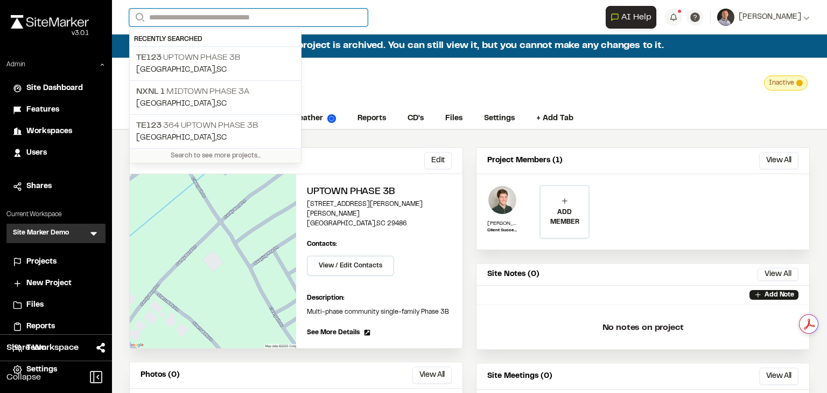
click at [207, 15] on input "Search" at bounding box center [248, 18] width 239 height 18
click at [178, 13] on input "Search" at bounding box center [248, 18] width 239 height 18
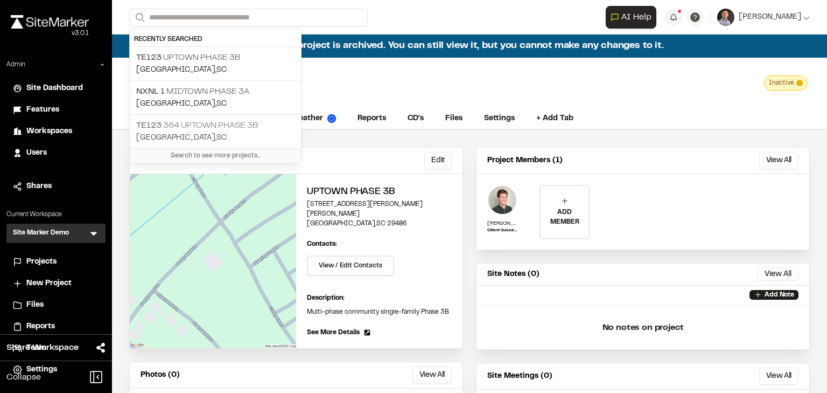
click at [236, 123] on p "TE123 364 Uptown Phase 3B" at bounding box center [215, 125] width 158 height 13
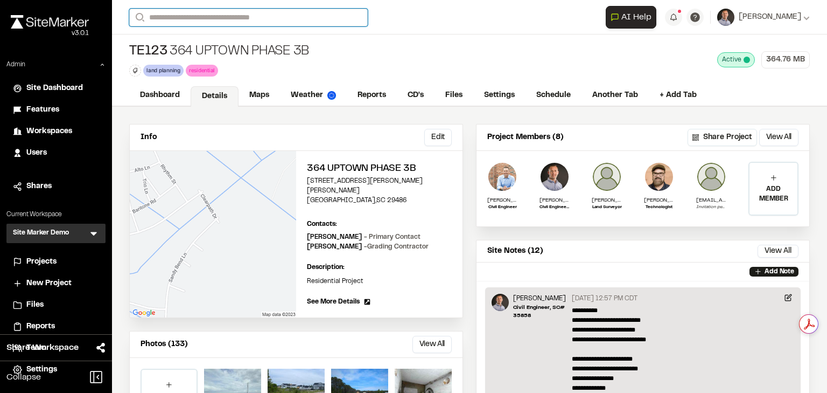
click at [209, 14] on input "Search" at bounding box center [248, 18] width 239 height 18
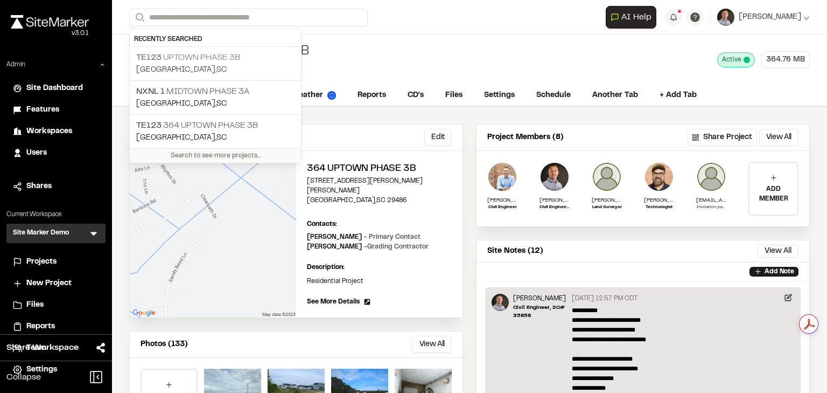
click at [214, 58] on p "TE123 UPTOWN PHASE 3B" at bounding box center [215, 57] width 158 height 13
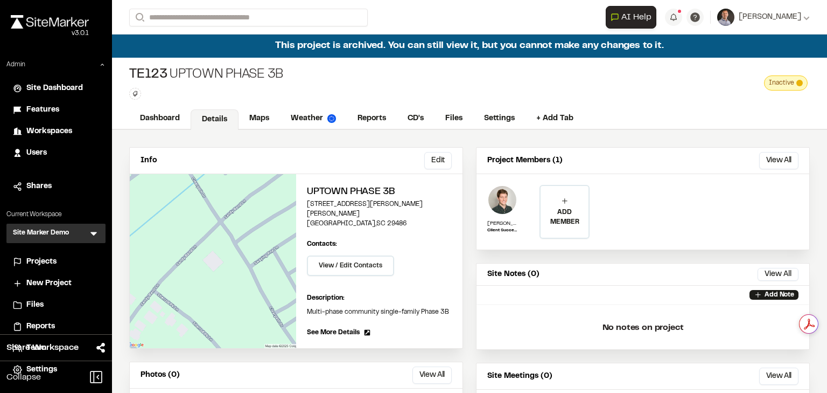
click at [232, 8] on div "**********" at bounding box center [469, 17] width 681 height 34
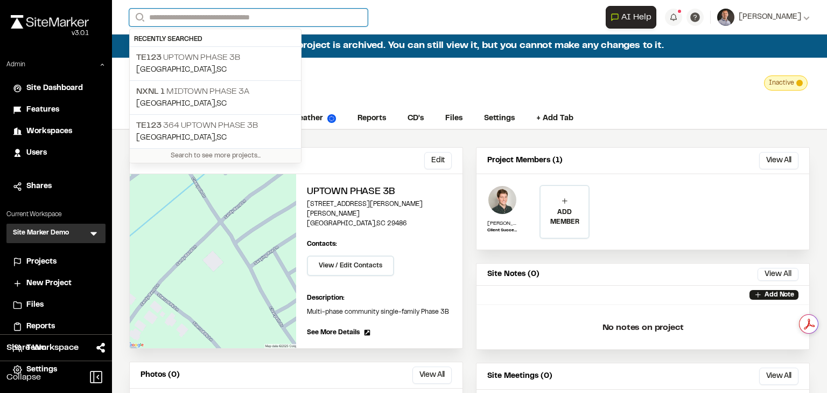
click at [235, 20] on input "Search" at bounding box center [248, 18] width 239 height 18
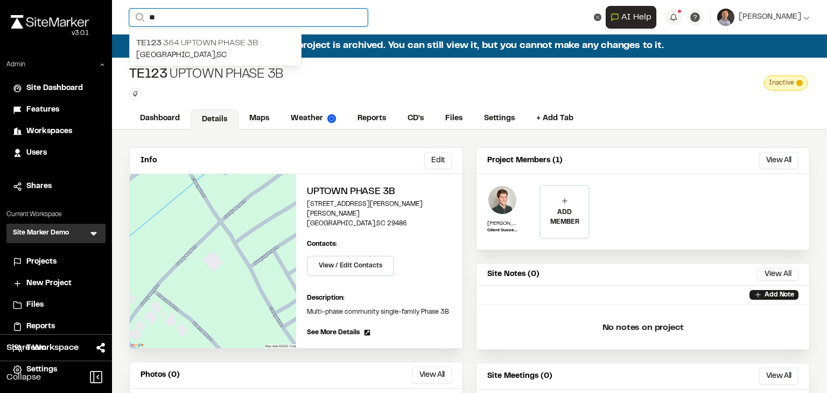
type input "*"
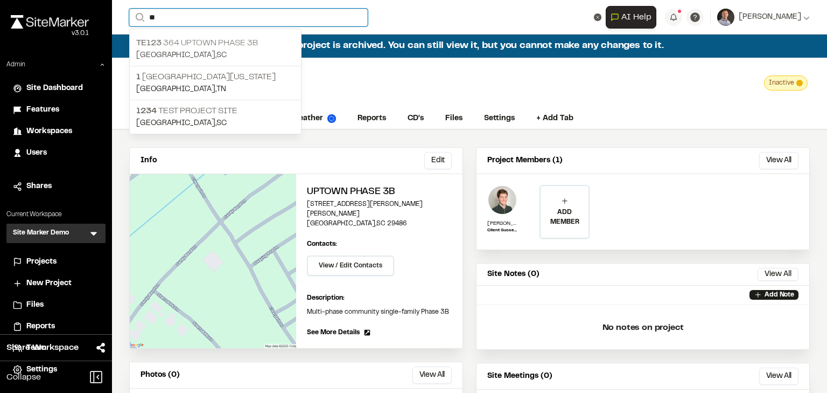
type input "**"
click at [250, 46] on p "TE123 364 Uptown Phase 3B" at bounding box center [215, 43] width 158 height 13
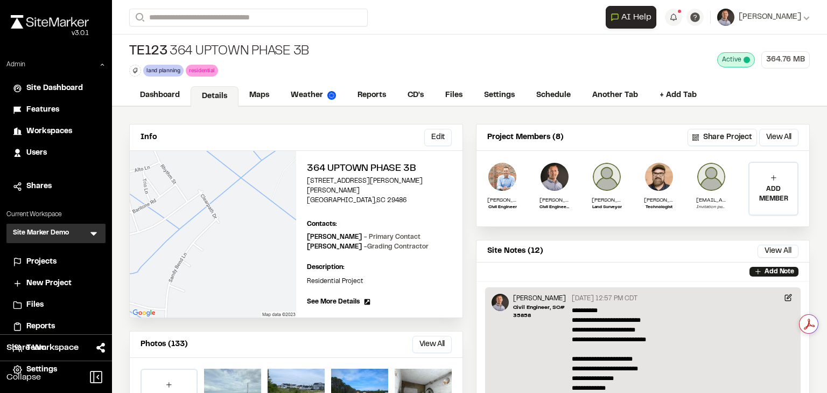
drag, startPoint x: 262, startPoint y: 90, endPoint x: 624, endPoint y: 106, distance: 361.8
click at [262, 90] on link "Maps" at bounding box center [259, 95] width 41 height 20
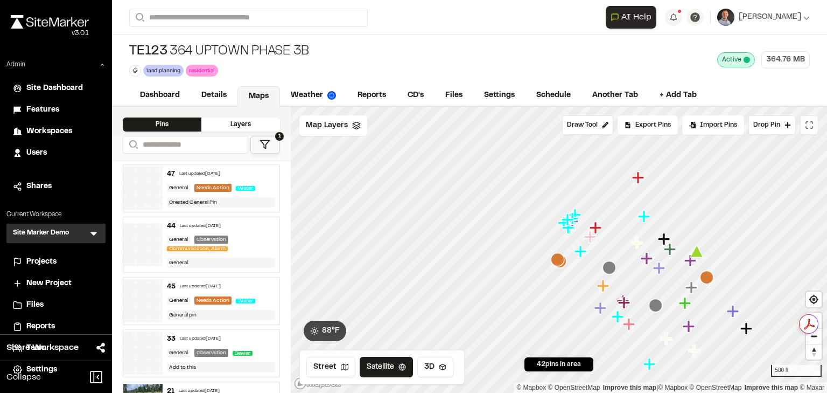
click at [813, 123] on button at bounding box center [809, 124] width 18 height 19
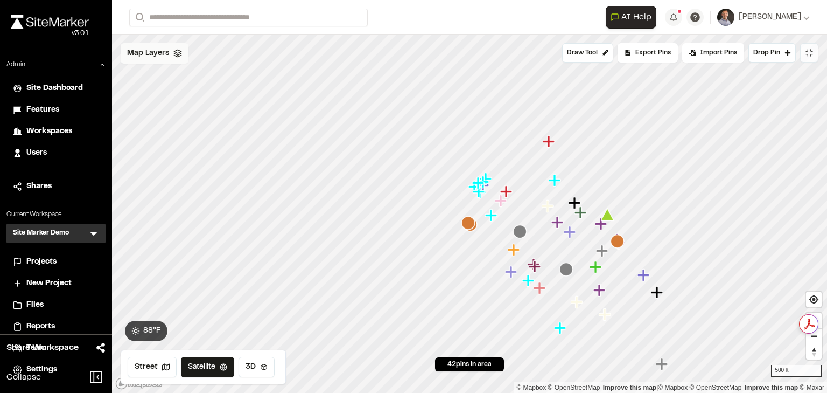
click at [170, 54] on div "Map Layers" at bounding box center [155, 53] width 68 height 20
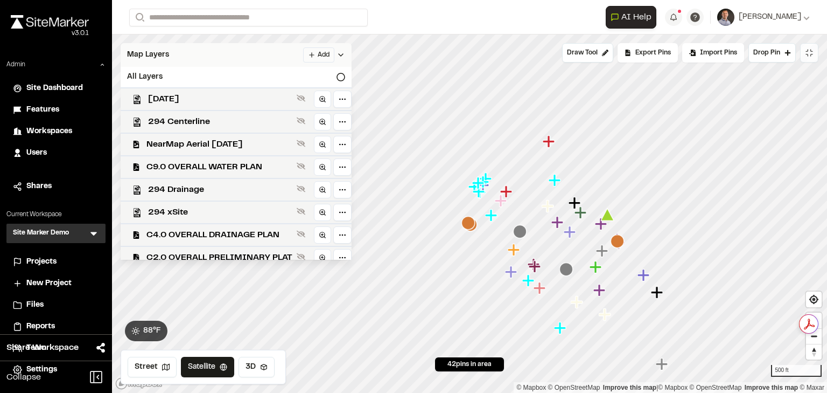
click at [305, 75] on div "All Layers" at bounding box center [236, 77] width 231 height 20
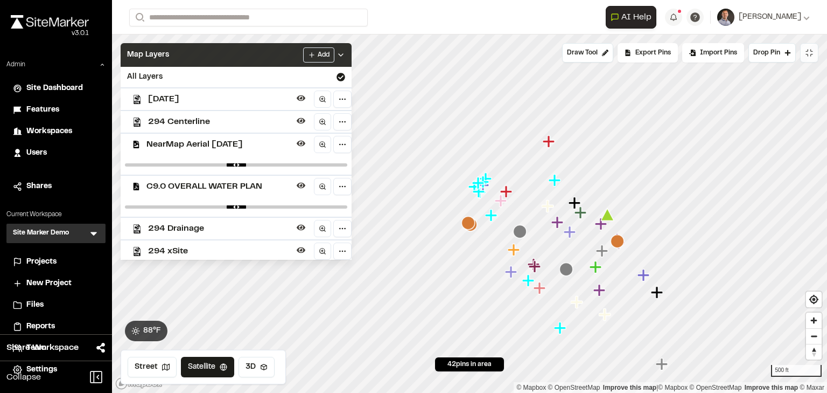
click at [231, 50] on div "Map Layers Add" at bounding box center [236, 55] width 231 height 24
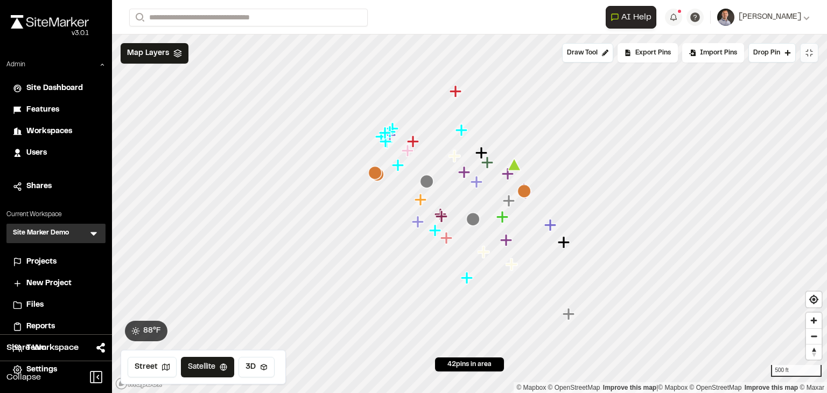
drag, startPoint x: 486, startPoint y: 173, endPoint x: 375, endPoint y: 114, distance: 125.8
click at [387, 122] on icon "Map marker" at bounding box center [394, 129] width 14 height 14
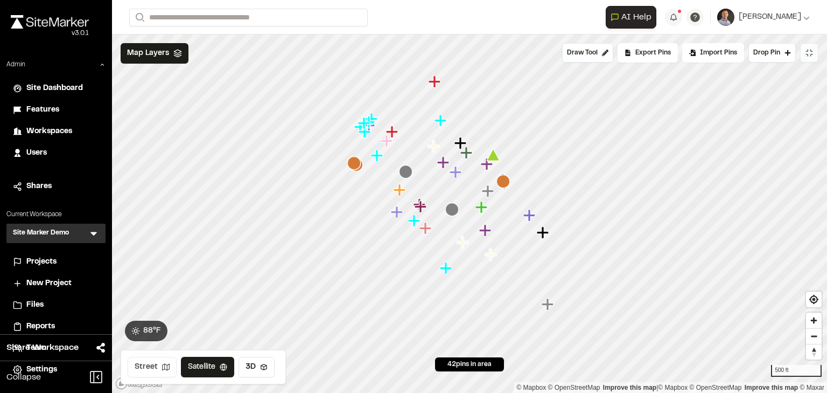
click at [152, 369] on button "Street" at bounding box center [152, 367] width 49 height 20
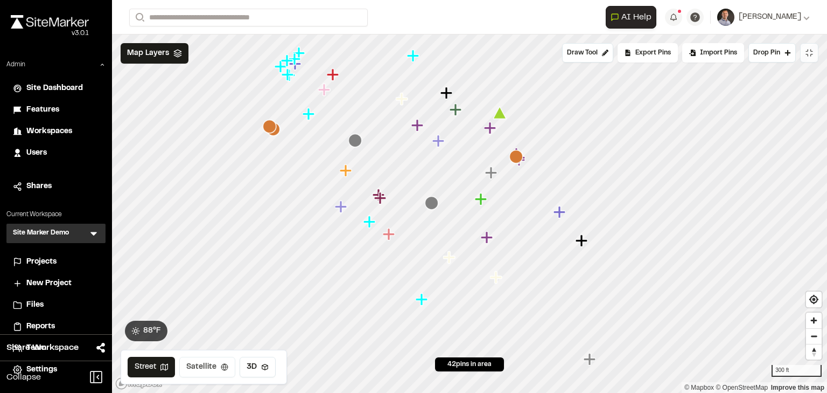
click at [207, 368] on button "Satellite" at bounding box center [207, 367] width 56 height 20
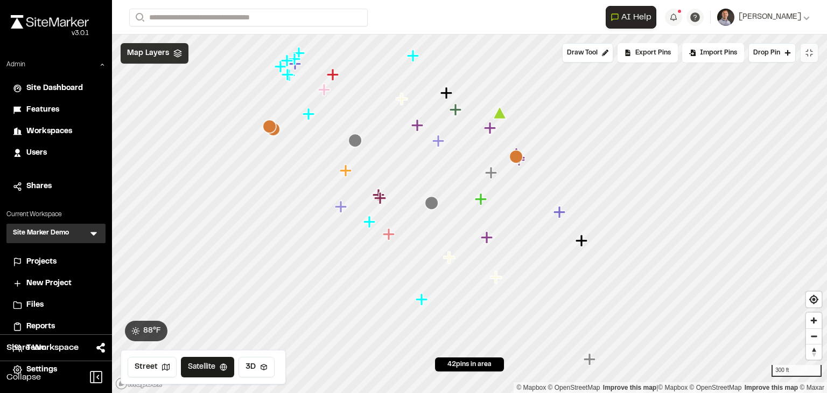
click at [149, 54] on span "Map Layers" at bounding box center [148, 53] width 42 height 12
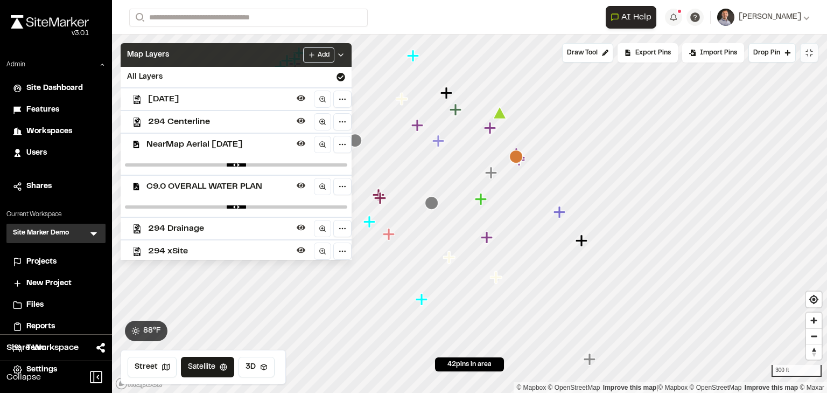
click at [271, 46] on div "Map Layers Add" at bounding box center [236, 55] width 231 height 24
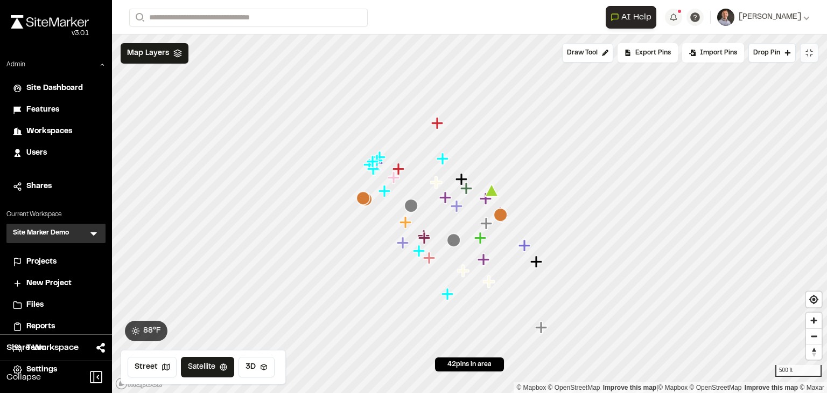
drag, startPoint x: 420, startPoint y: 140, endPoint x: 449, endPoint y: 203, distance: 69.4
click at [449, 203] on icon "Map marker" at bounding box center [447, 198] width 14 height 14
click at [144, 368] on button "Street" at bounding box center [152, 367] width 49 height 20
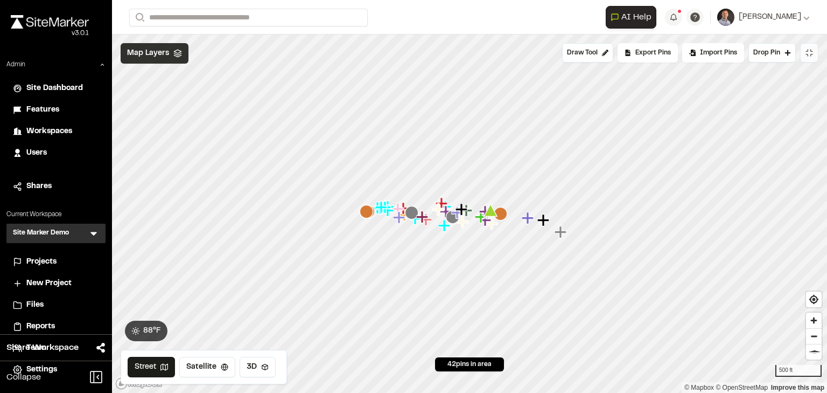
click at [141, 56] on span "Map Layers" at bounding box center [148, 53] width 42 height 12
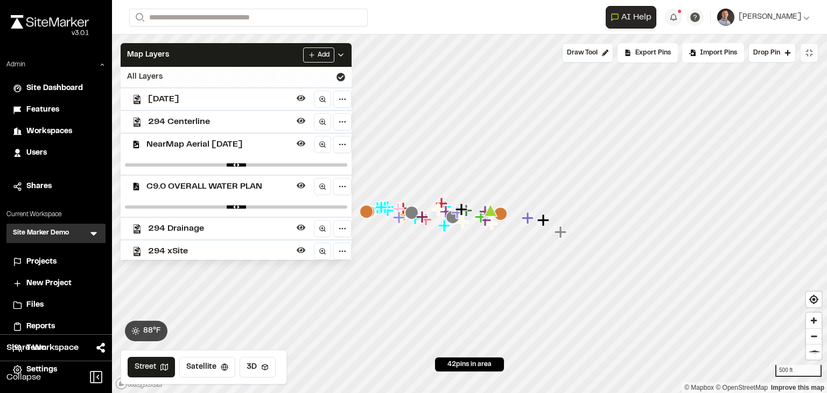
click at [345, 76] on icon at bounding box center [341, 77] width 9 height 9
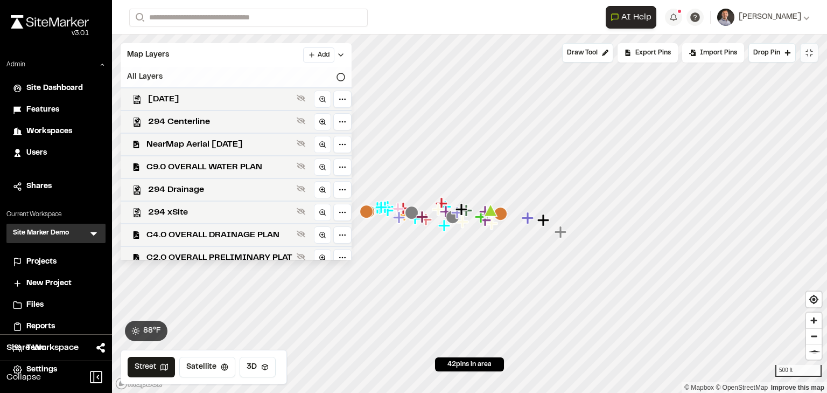
click at [345, 76] on icon at bounding box center [341, 77] width 9 height 9
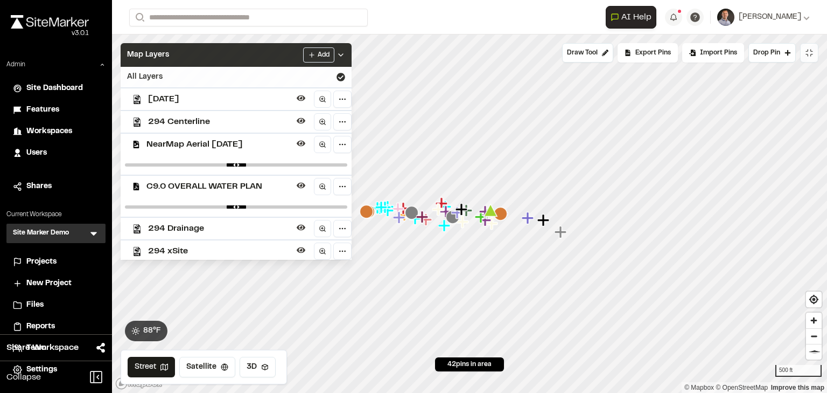
click at [279, 60] on div "Map Layers Add" at bounding box center [236, 55] width 231 height 24
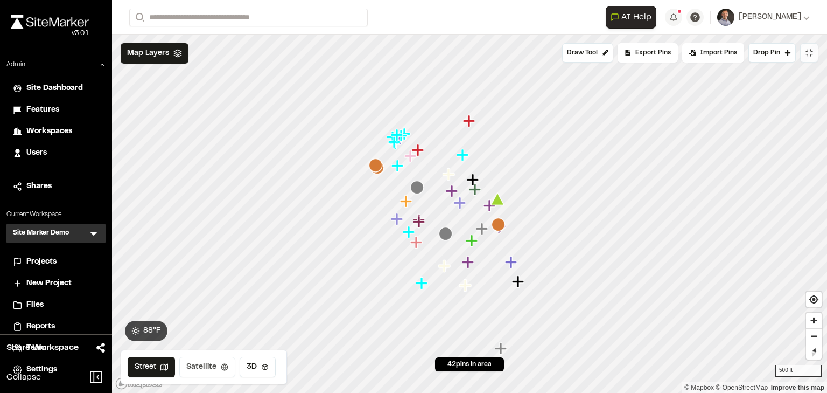
click at [213, 364] on button "Satellite" at bounding box center [207, 367] width 56 height 20
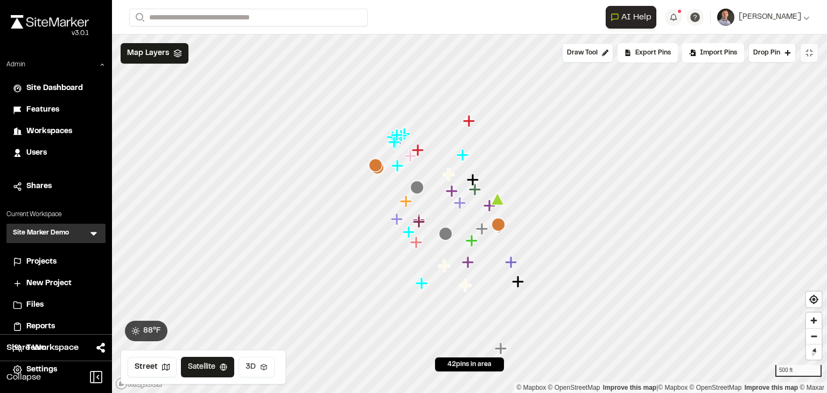
click at [263, 366] on icon at bounding box center [264, 367] width 8 height 8
click at [212, 366] on button "Satellite" at bounding box center [209, 367] width 56 height 20
click at [141, 371] on button "Street" at bounding box center [152, 367] width 49 height 20
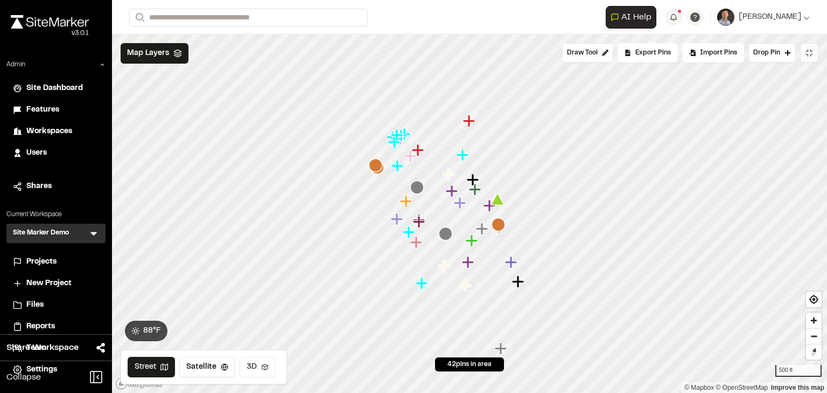
click at [255, 366] on button "3D" at bounding box center [258, 367] width 36 height 20
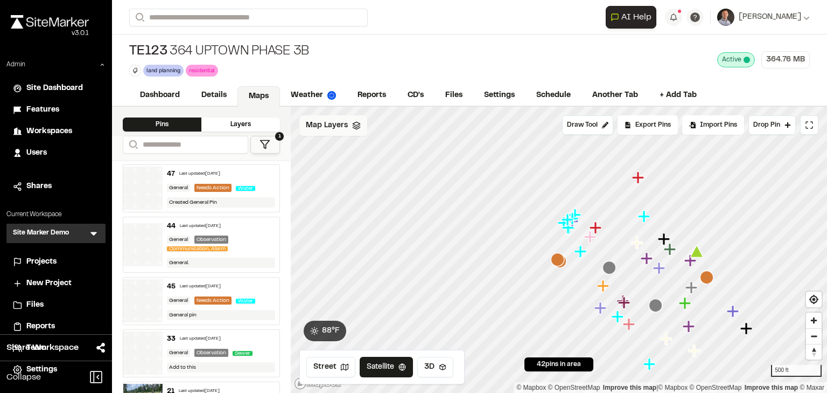
drag, startPoint x: 330, startPoint y: 124, endPoint x: 362, endPoint y: 130, distance: 33.0
click at [331, 124] on span "Map Layers" at bounding box center [327, 126] width 42 height 12
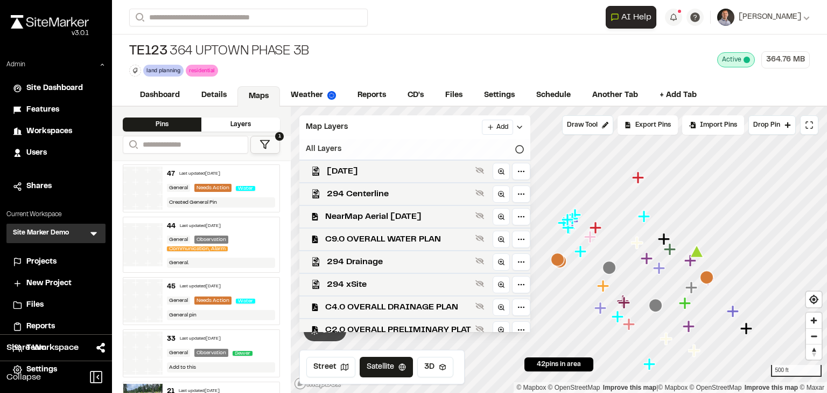
click at [417, 143] on div "All Layers" at bounding box center [414, 149] width 231 height 20
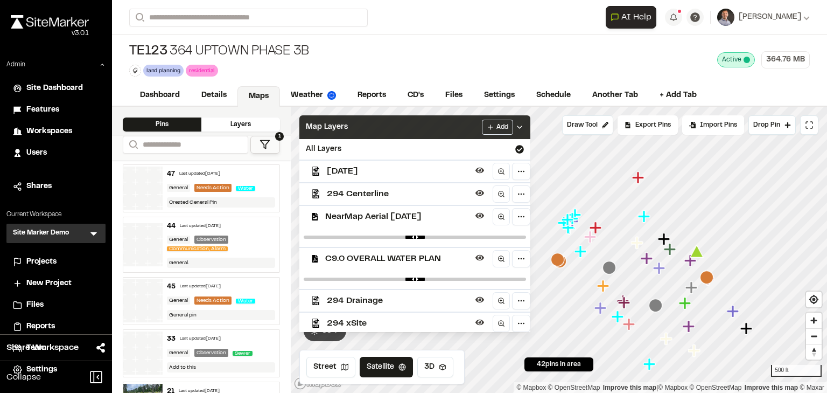
click at [397, 125] on div "Map Layers Add" at bounding box center [414, 127] width 231 height 24
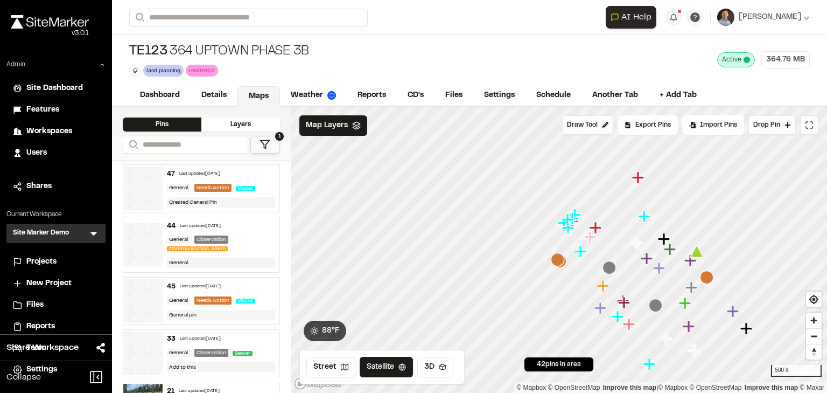
click at [447, 377] on div "Street Satellite 3D" at bounding box center [381, 367] width 165 height 34
click at [447, 369] on button "3D" at bounding box center [435, 367] width 36 height 20
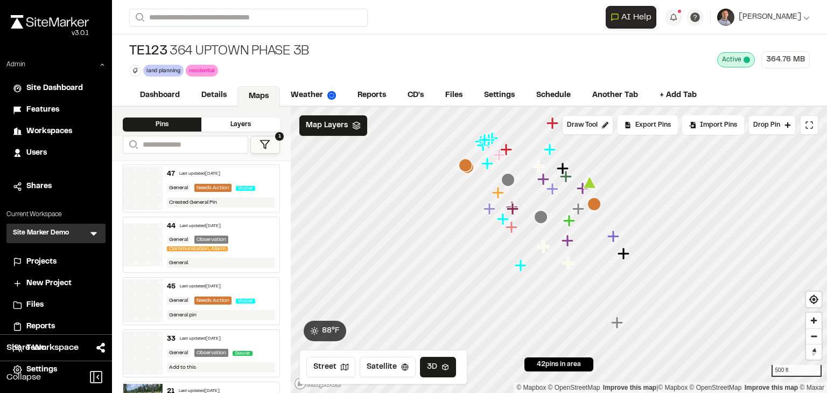
drag, startPoint x: 527, startPoint y: 269, endPoint x: 512, endPoint y: 197, distance: 73.2
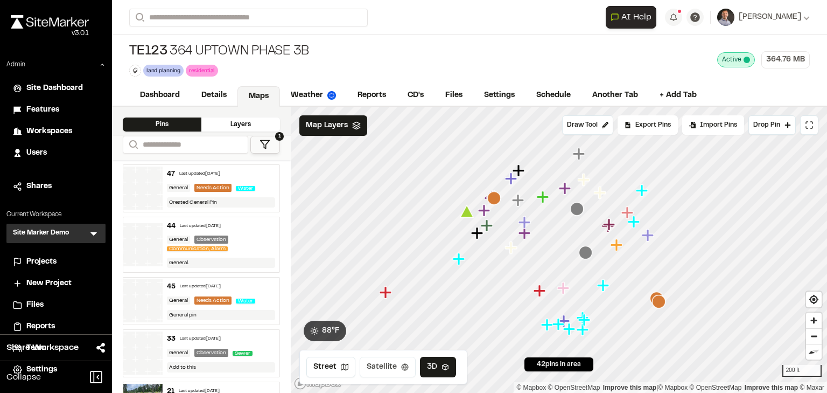
click at [378, 362] on button "Satellite" at bounding box center [388, 367] width 56 height 20
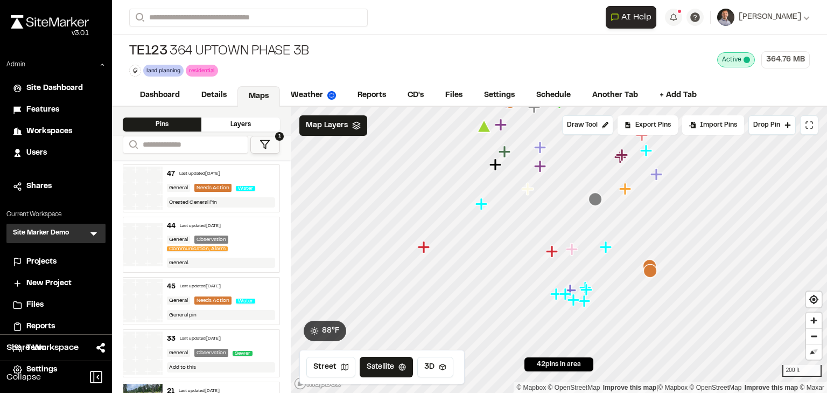
drag, startPoint x: 821, startPoint y: 358, endPoint x: 804, endPoint y: 234, distance: 125.1
click at [0, 392] on seamless-flyout at bounding box center [0, 393] width 0 height 0
click at [817, 353] on span "Reset bearing to north" at bounding box center [815, 352] width 24 height 20
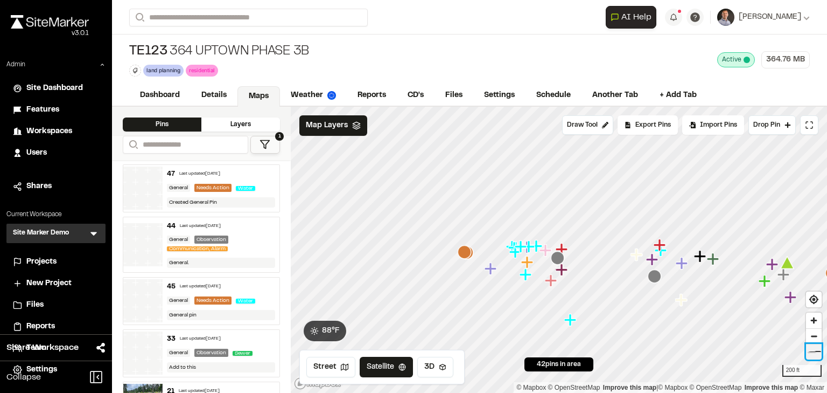
click at [814, 353] on span "Reset bearing to north" at bounding box center [814, 352] width 68 height 6
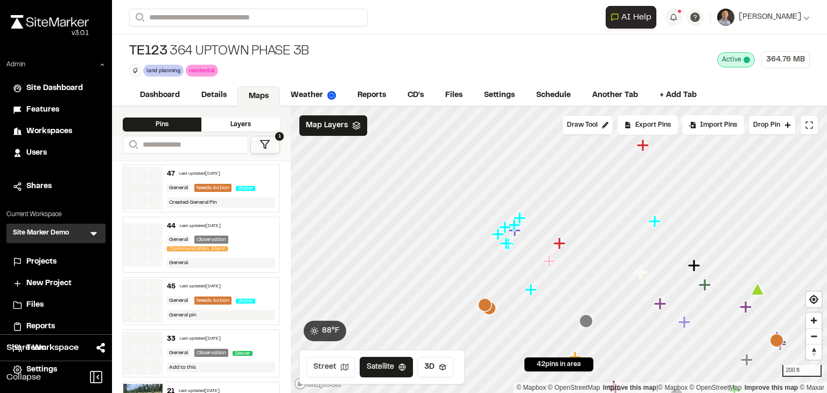
click at [335, 362] on button "Street" at bounding box center [330, 367] width 49 height 20
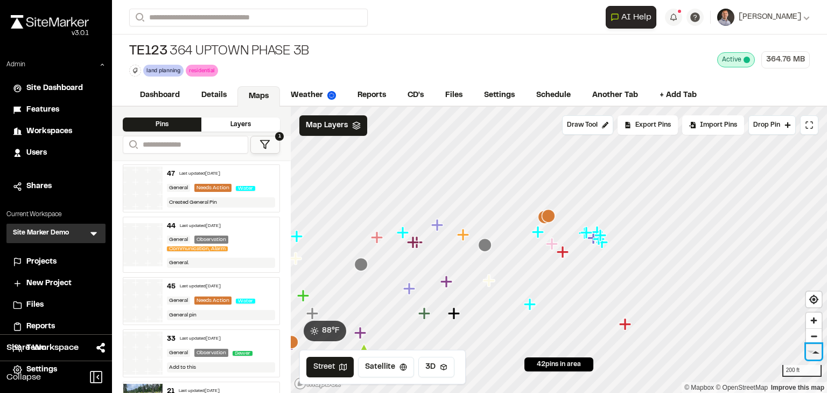
click at [817, 352] on span "Reset bearing to north" at bounding box center [813, 352] width 31 height 14
click at [816, 355] on span "Reset bearing to north" at bounding box center [814, 351] width 32 height 13
